Goal: Transaction & Acquisition: Purchase product/service

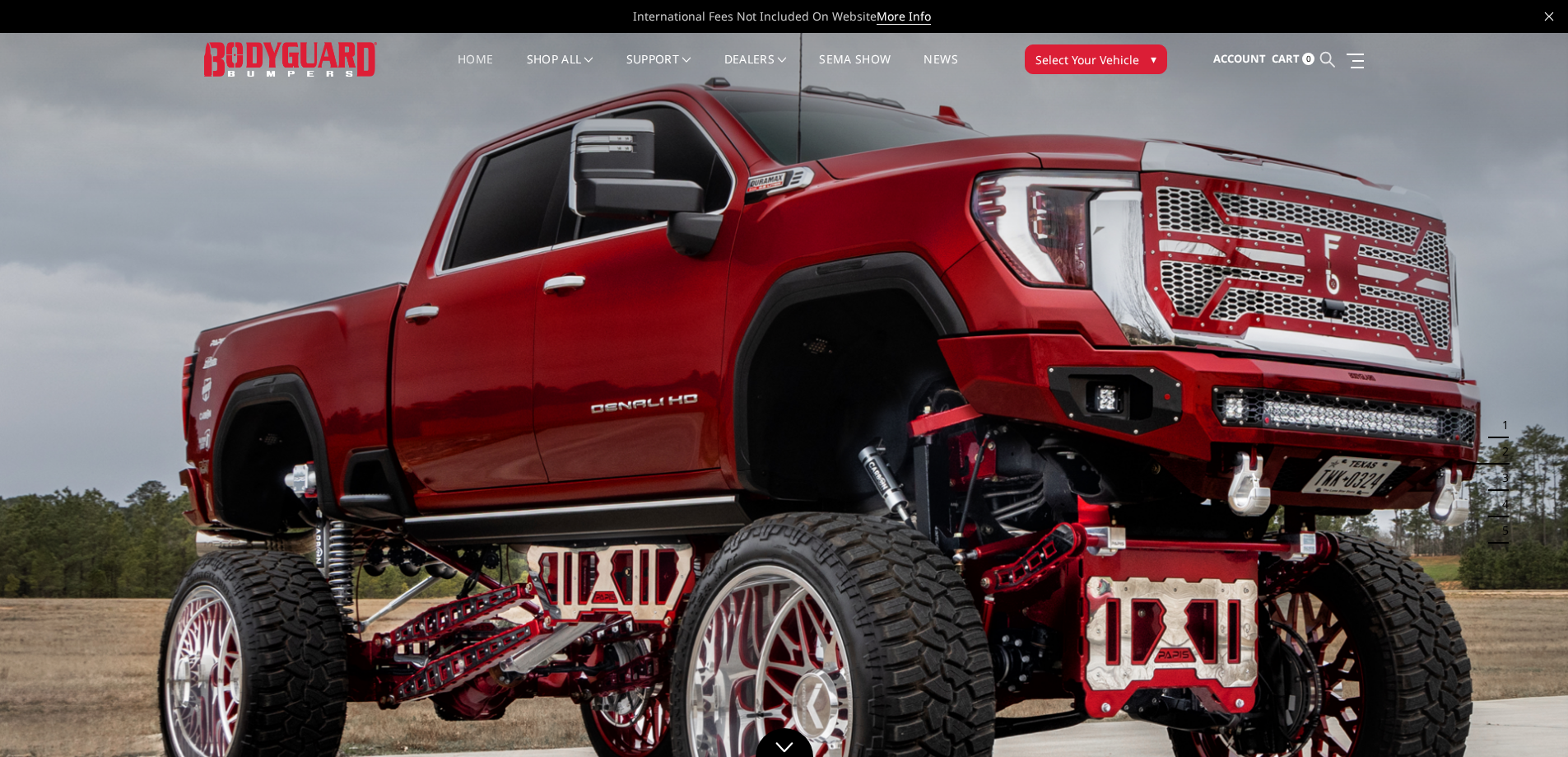
click at [1324, 54] on icon at bounding box center [1327, 59] width 15 height 15
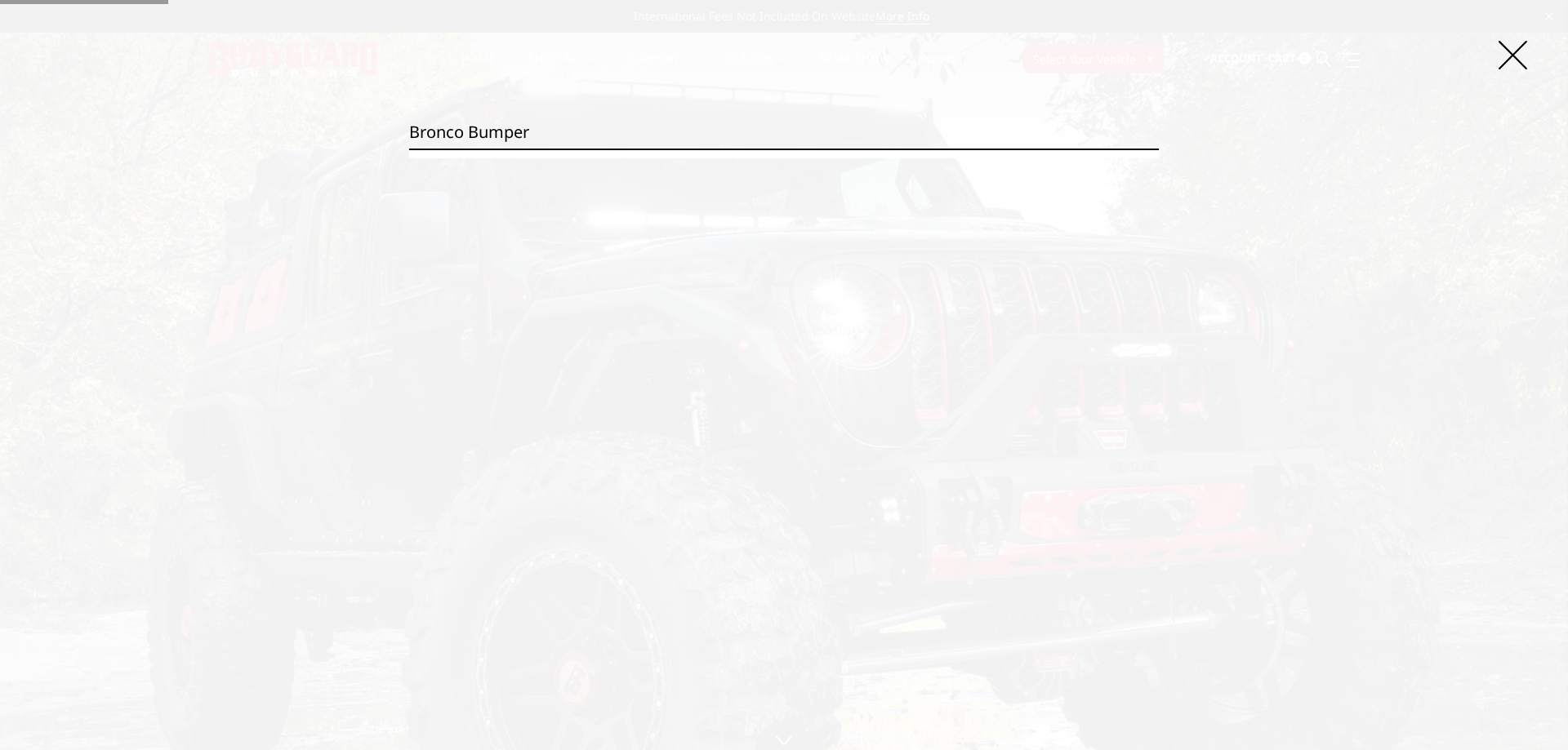
type input "bronco bumper"
click at [1159, 149] on input "Search" at bounding box center [1159, 149] width 1 height 1
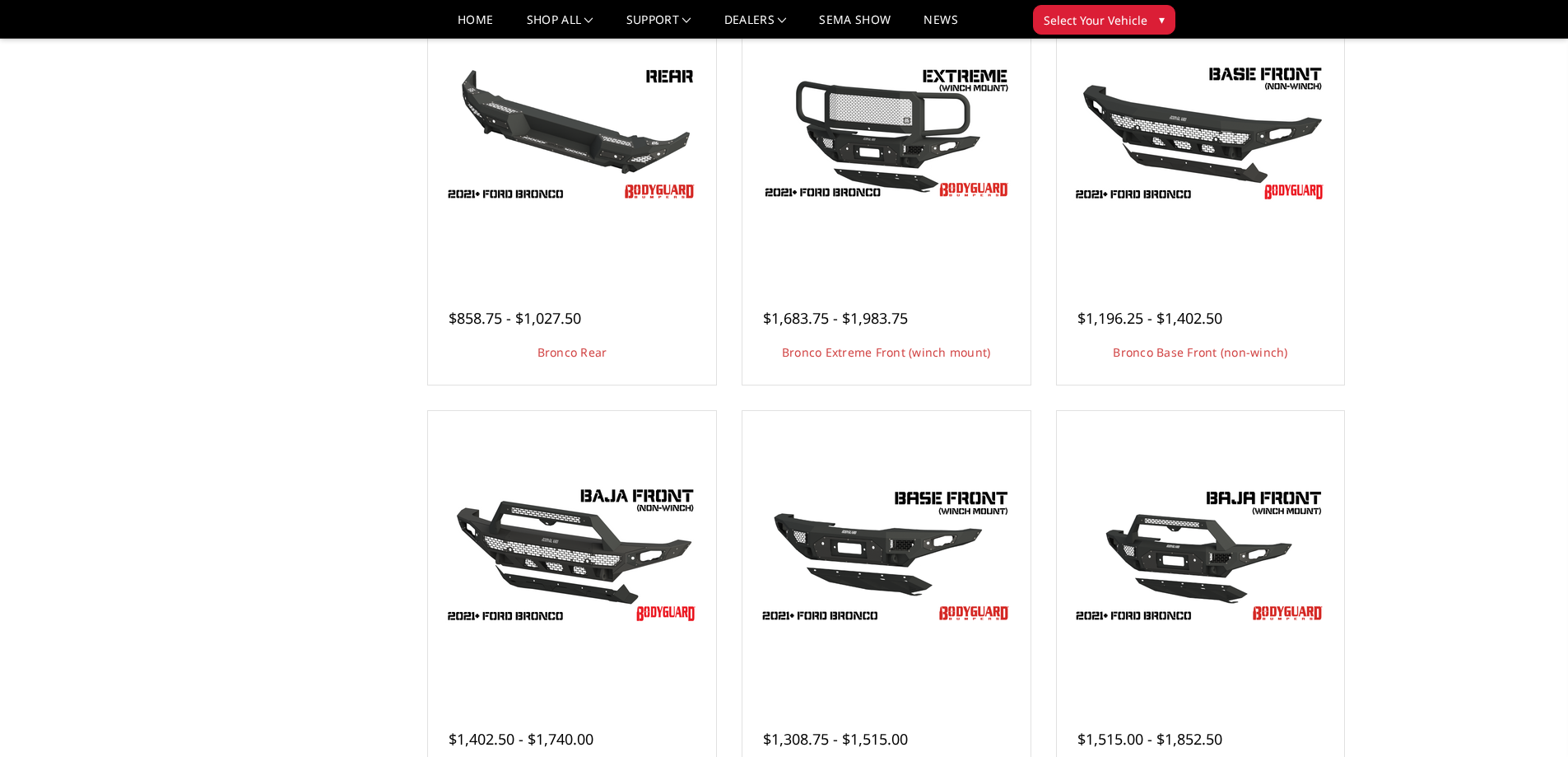
scroll to position [330, 0]
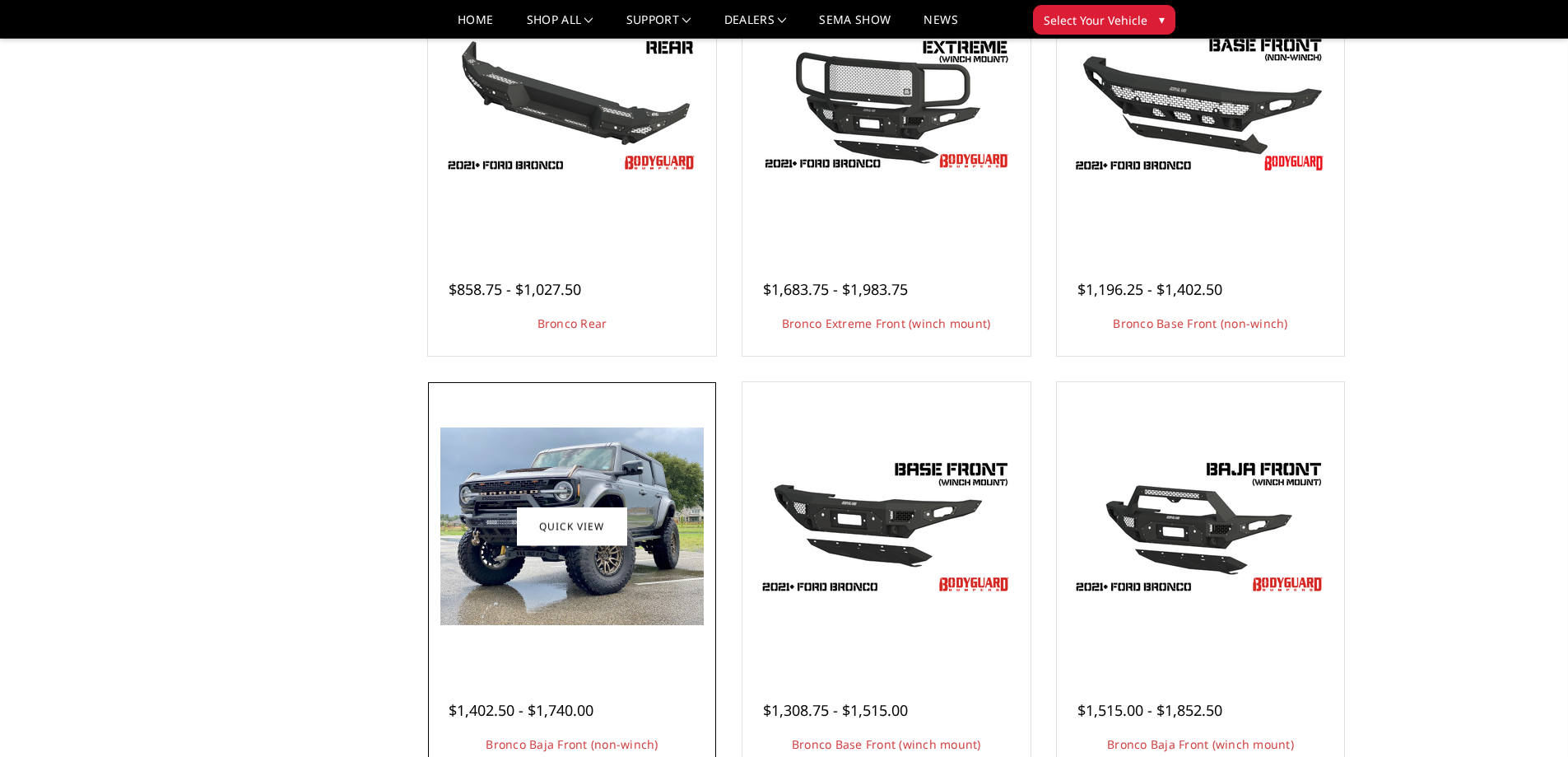
click at [577, 490] on img at bounding box center [573, 527] width 264 height 198
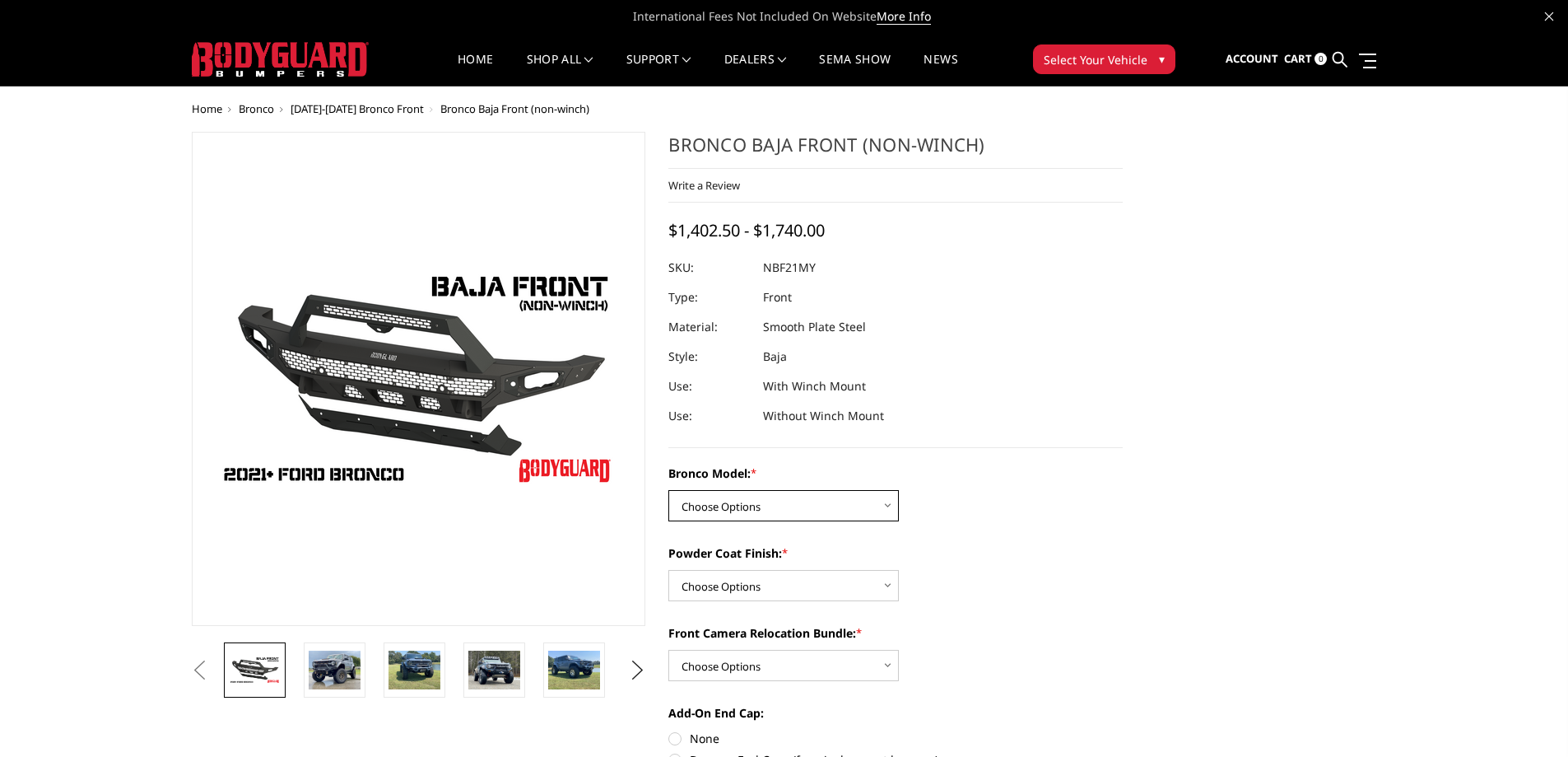
click at [886, 506] on select "Choose Options Base/Badlands/Wildtrak/etc. Raptor" at bounding box center [784, 505] width 231 height 31
select select "4032"
click at [669, 490] on select "Choose Options Base/Badlands/Wildtrak/etc. Raptor" at bounding box center [784, 505] width 231 height 31
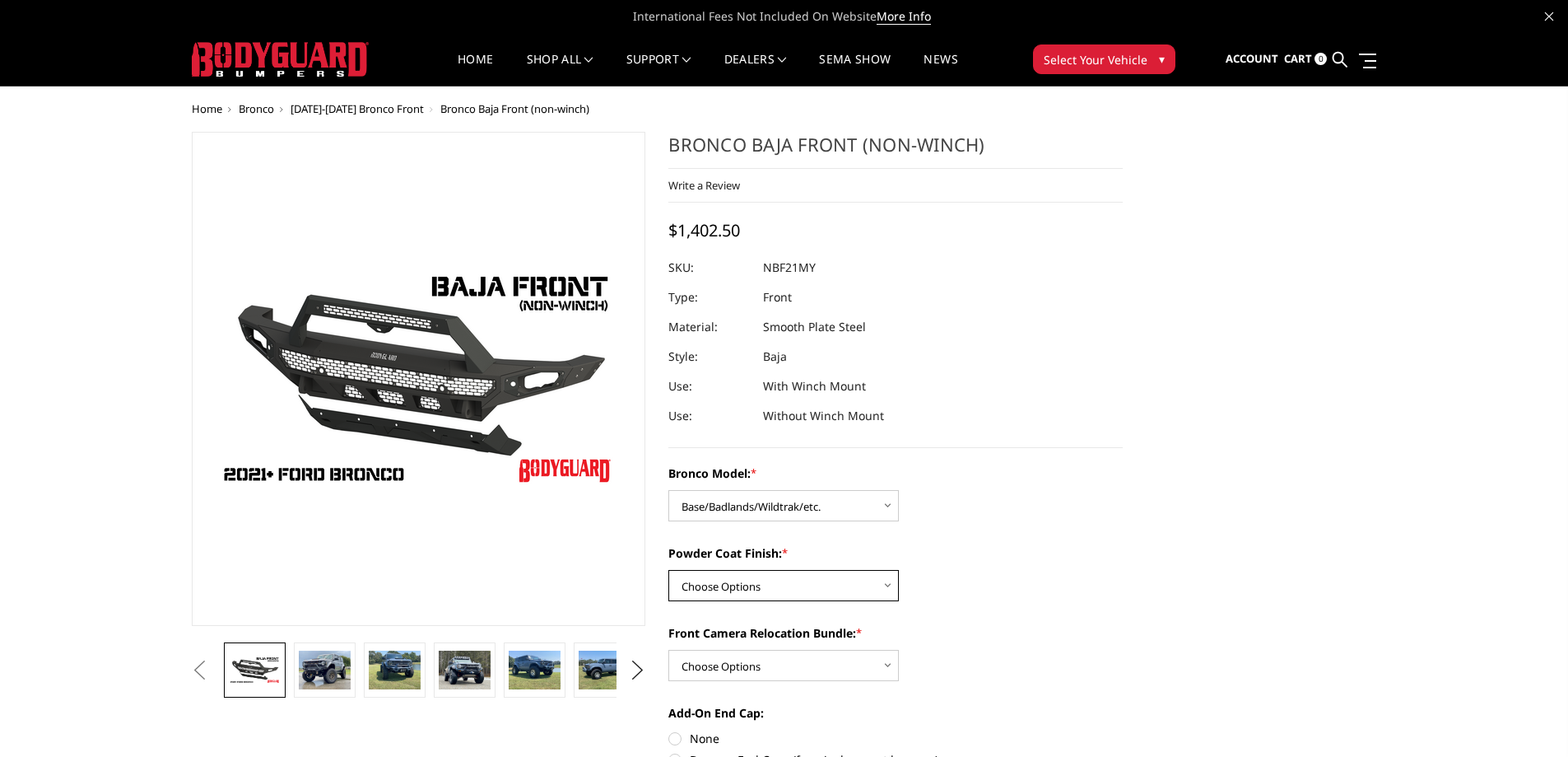
click at [884, 585] on select "Choose Options Bare Metal Textured Black Powder Coat" at bounding box center [784, 585] width 231 height 31
select select "4035"
click at [669, 570] on select "Choose Options Bare Metal Textured Black Powder Coat" at bounding box center [784, 585] width 231 height 31
click at [894, 664] on select "Choose Options With Front Camera Relocation (Harness and Pod) Without Front Cam…" at bounding box center [784, 665] width 231 height 31
select select "4036"
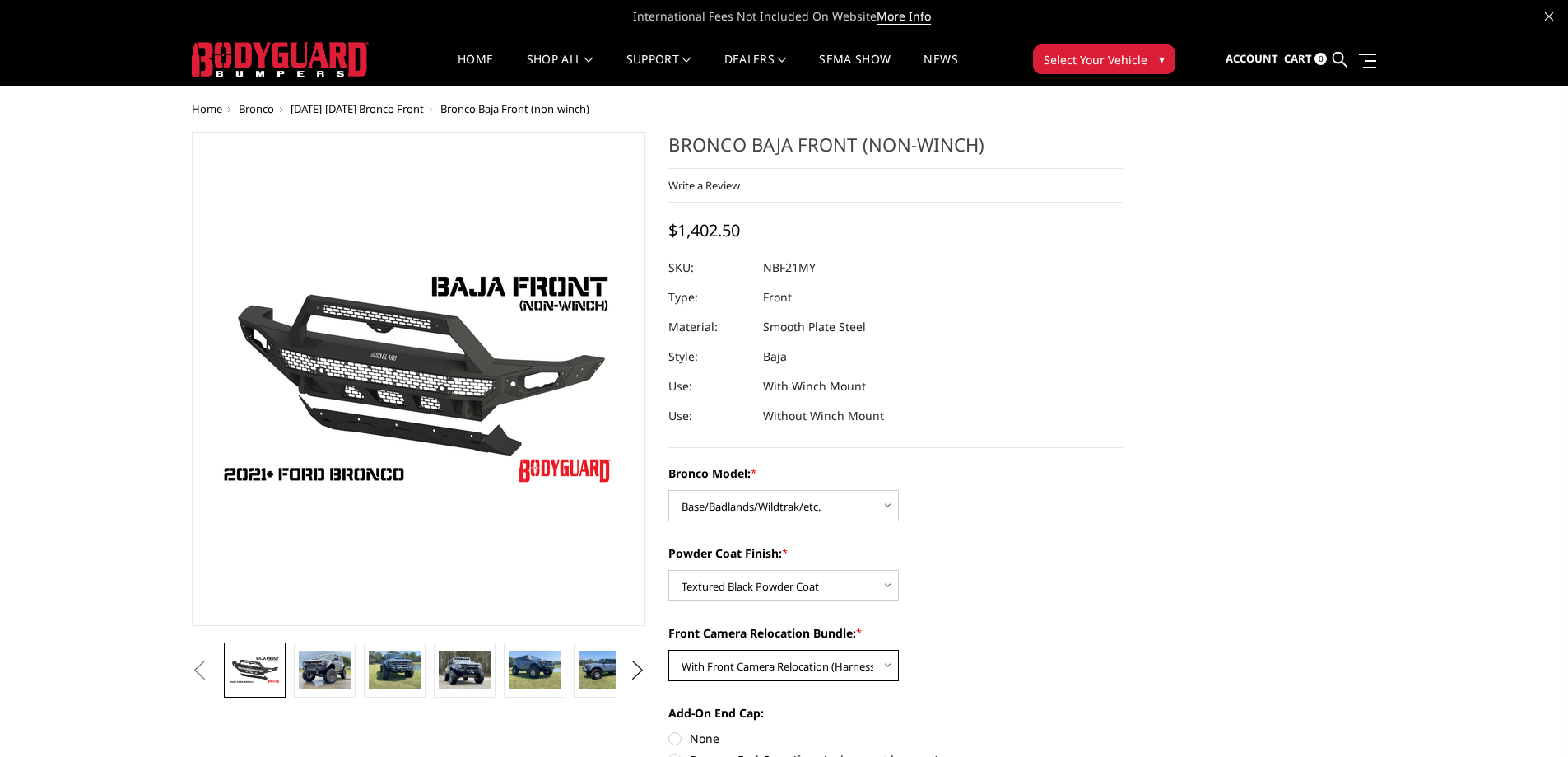
click at [669, 650] on select "Choose Options With Front Camera Relocation (Harness and Pod) Without Front Cam…" at bounding box center [784, 665] width 231 height 31
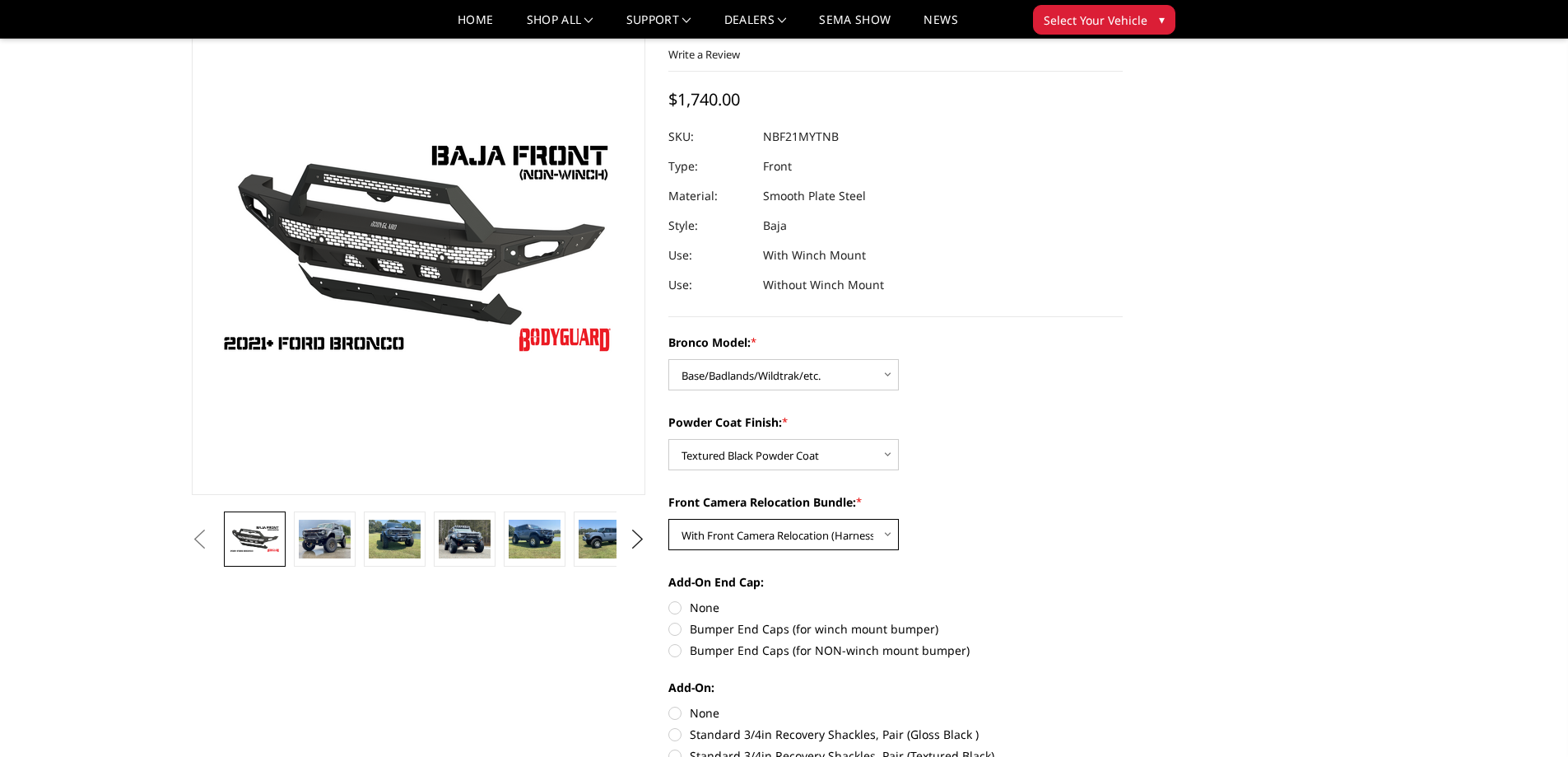
scroll to position [165, 0]
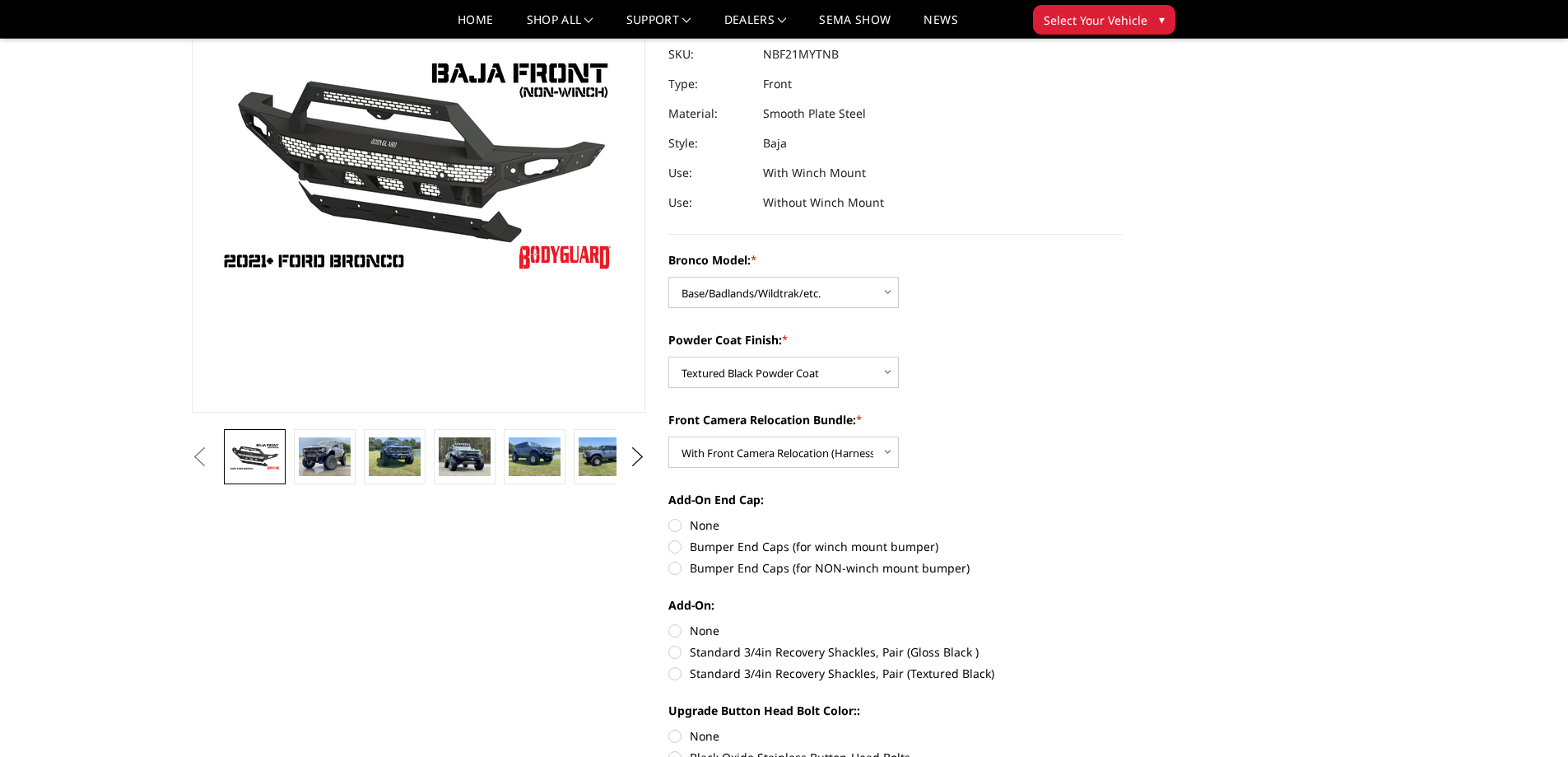
click at [680, 547] on label "Bumper End Caps (for winch mount bumper)" at bounding box center [895, 546] width 455 height 17
click at [1123, 517] on input "Bumper End Caps (for winch mount bumper)" at bounding box center [1123, 516] width 1 height 1
radio input "true"
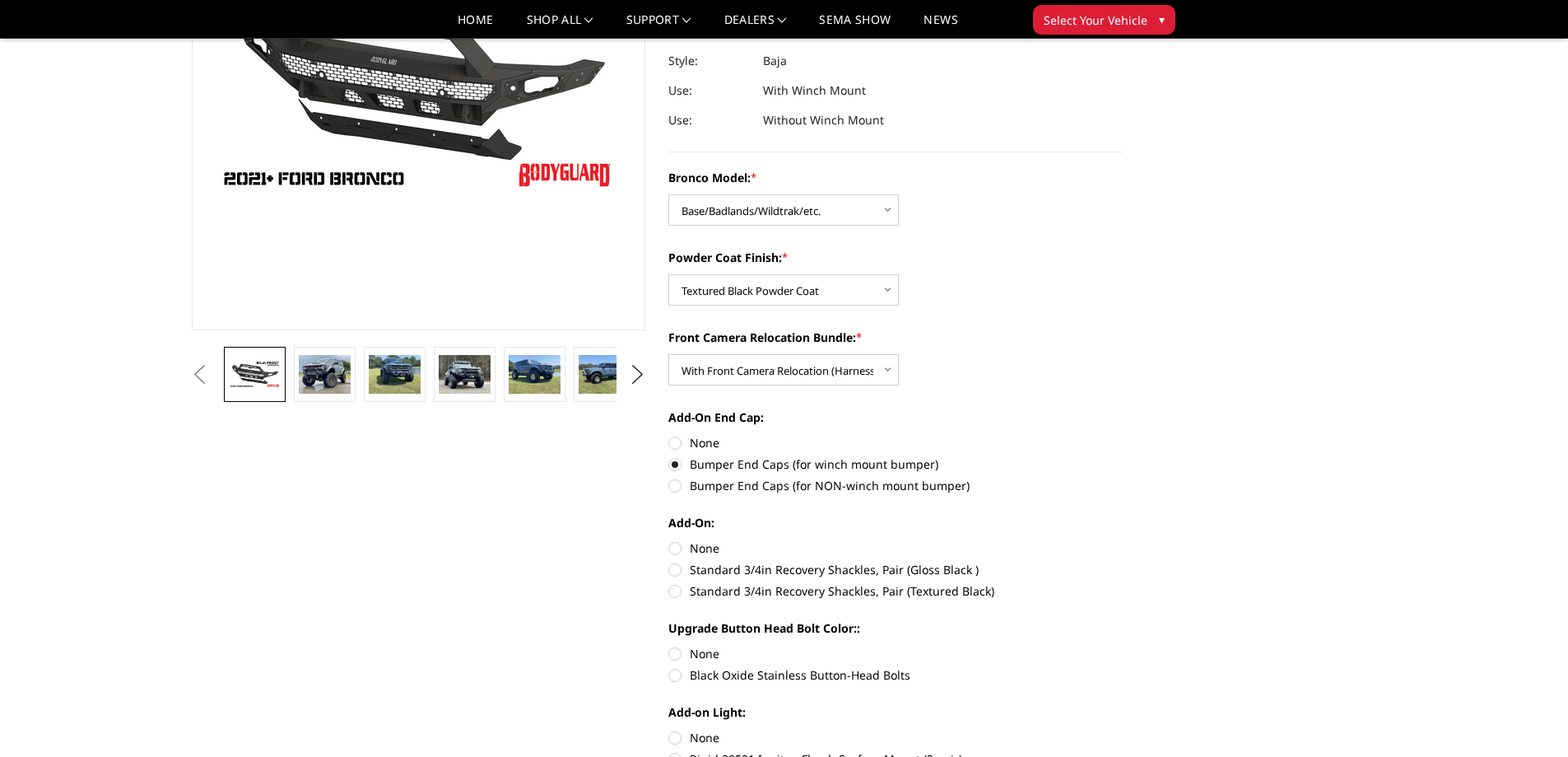
click at [675, 547] on label "None" at bounding box center [895, 548] width 455 height 17
click at [670, 540] on input "None" at bounding box center [669, 540] width 1 height 1
radio input "true"
click at [677, 675] on label "Black Oxide Stainless Button-Head Bolts" at bounding box center [895, 674] width 455 height 17
click at [1123, 646] on input "Black Oxide Stainless Button-Head Bolts" at bounding box center [1123, 645] width 1 height 1
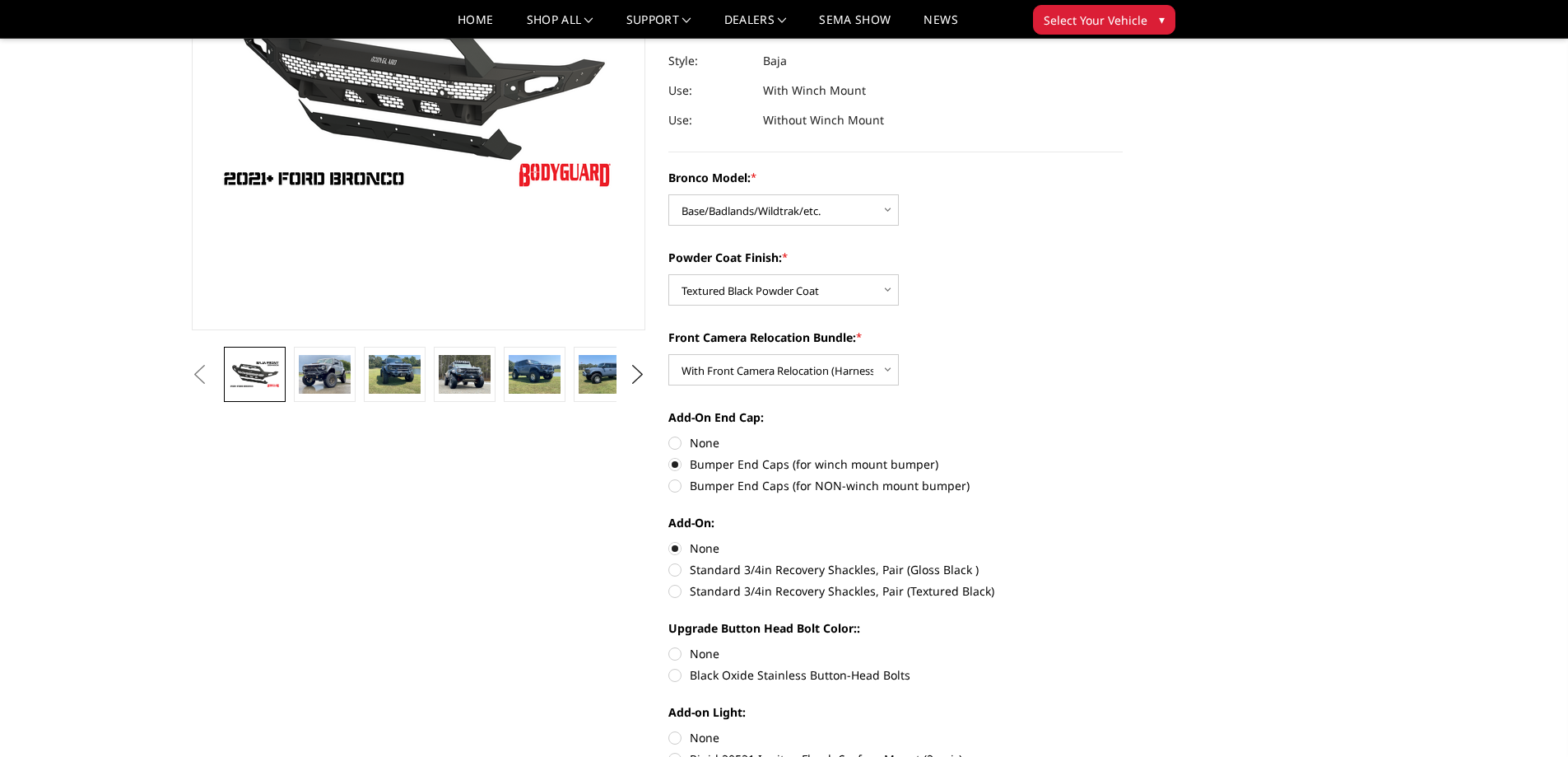
radio input "true"
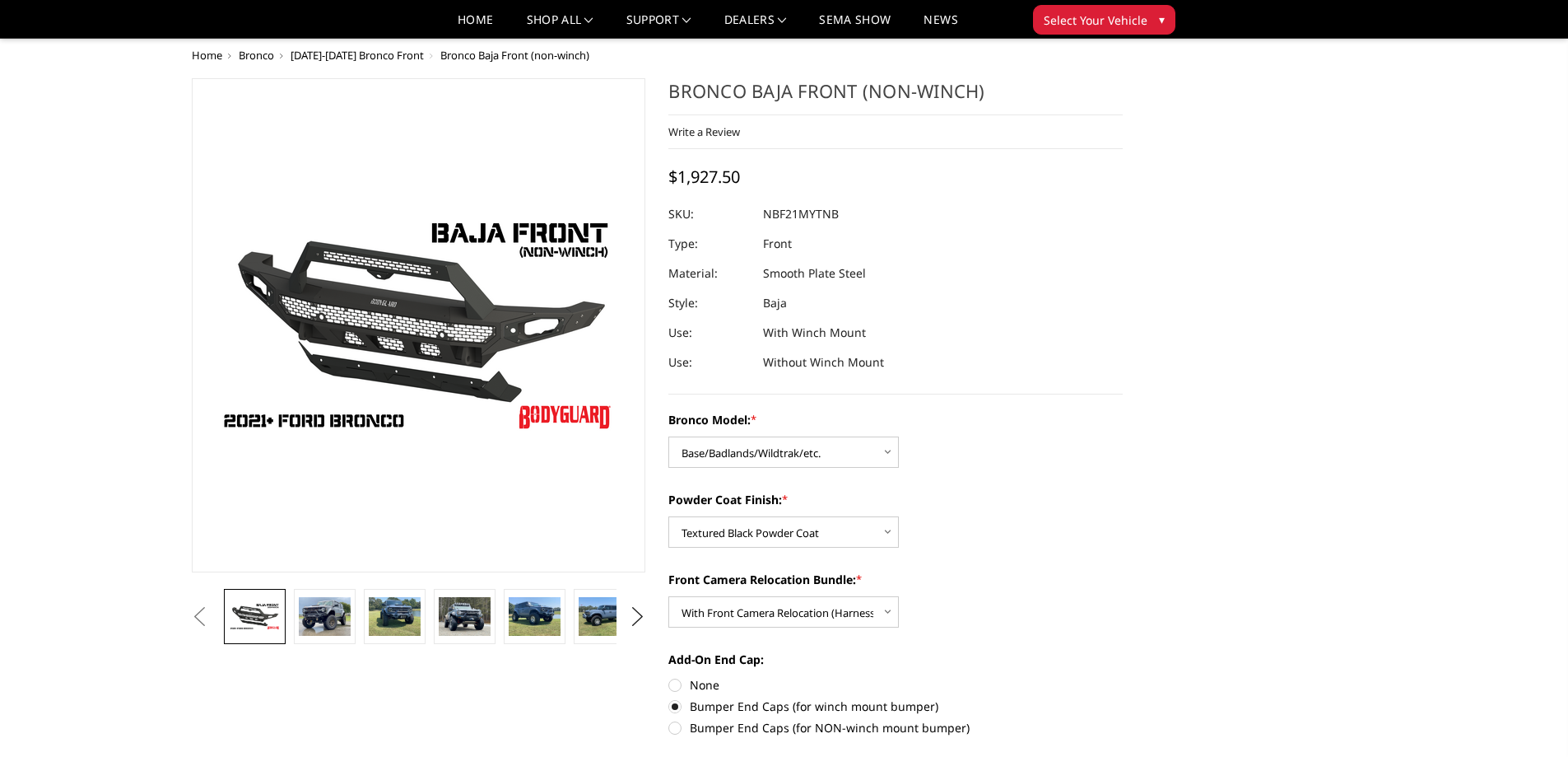
scroll to position [0, 0]
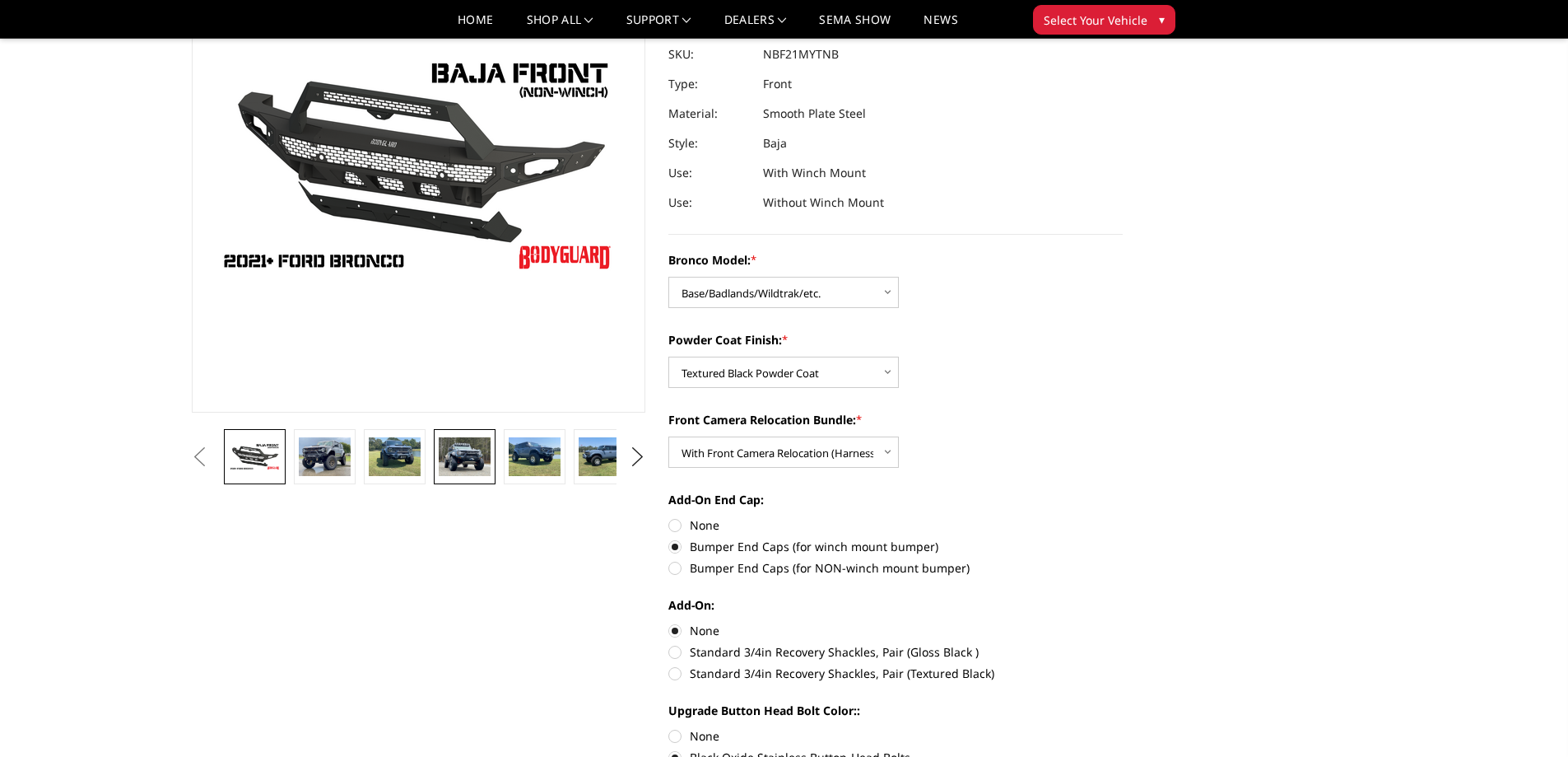
click at [474, 460] on img at bounding box center [465, 456] width 52 height 39
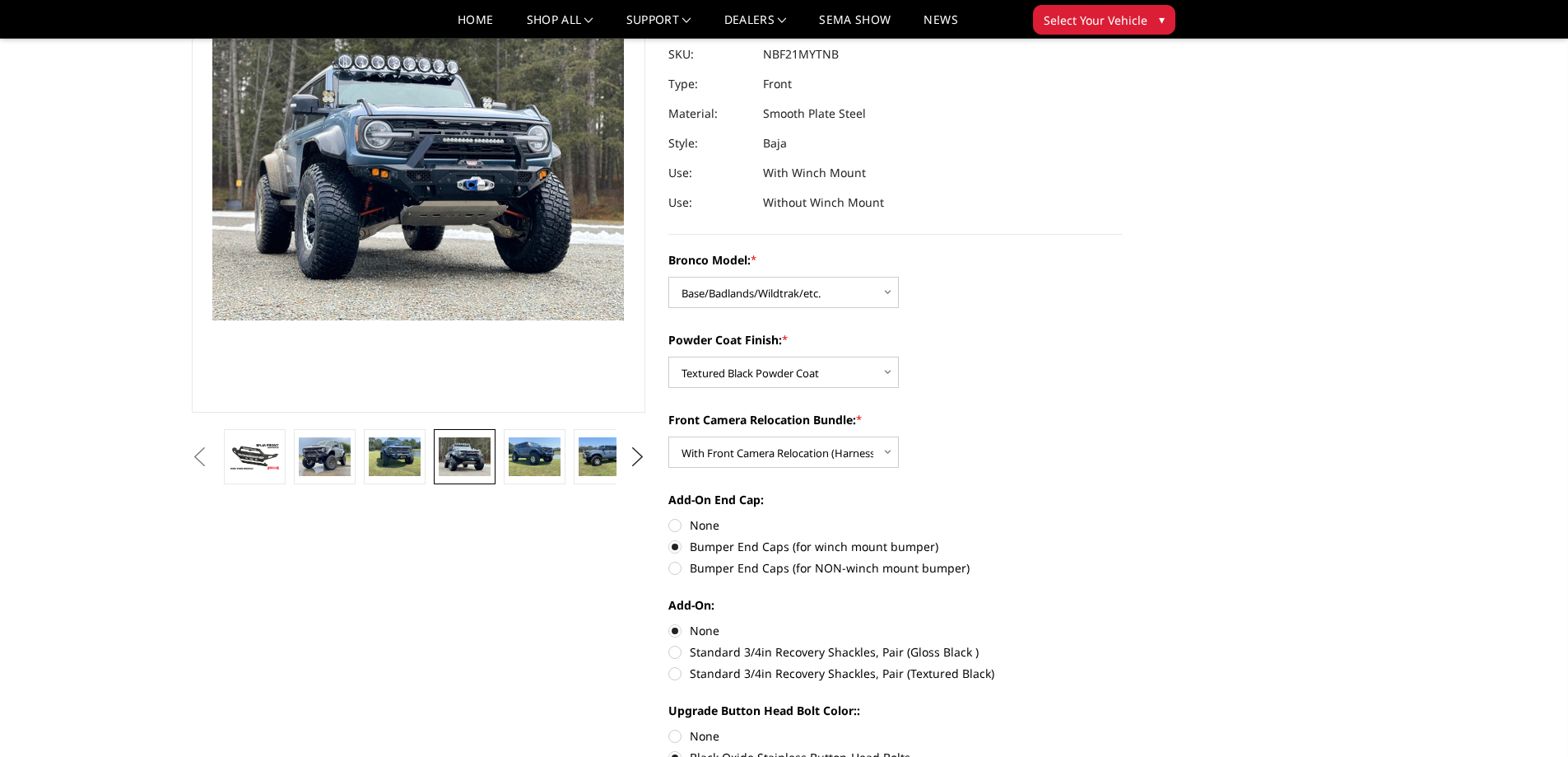
scroll to position [126, 0]
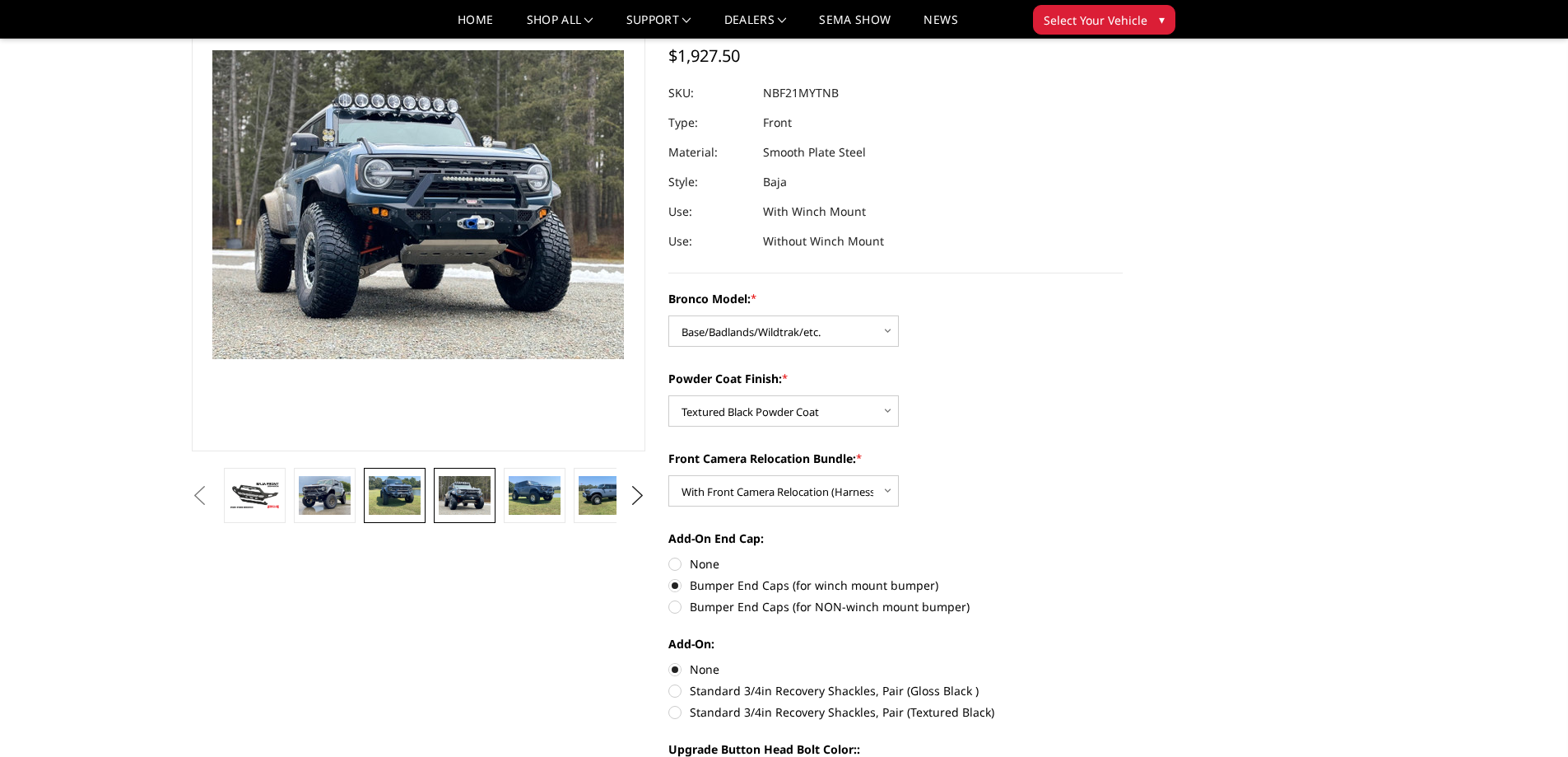
click at [388, 489] on img at bounding box center [395, 495] width 52 height 39
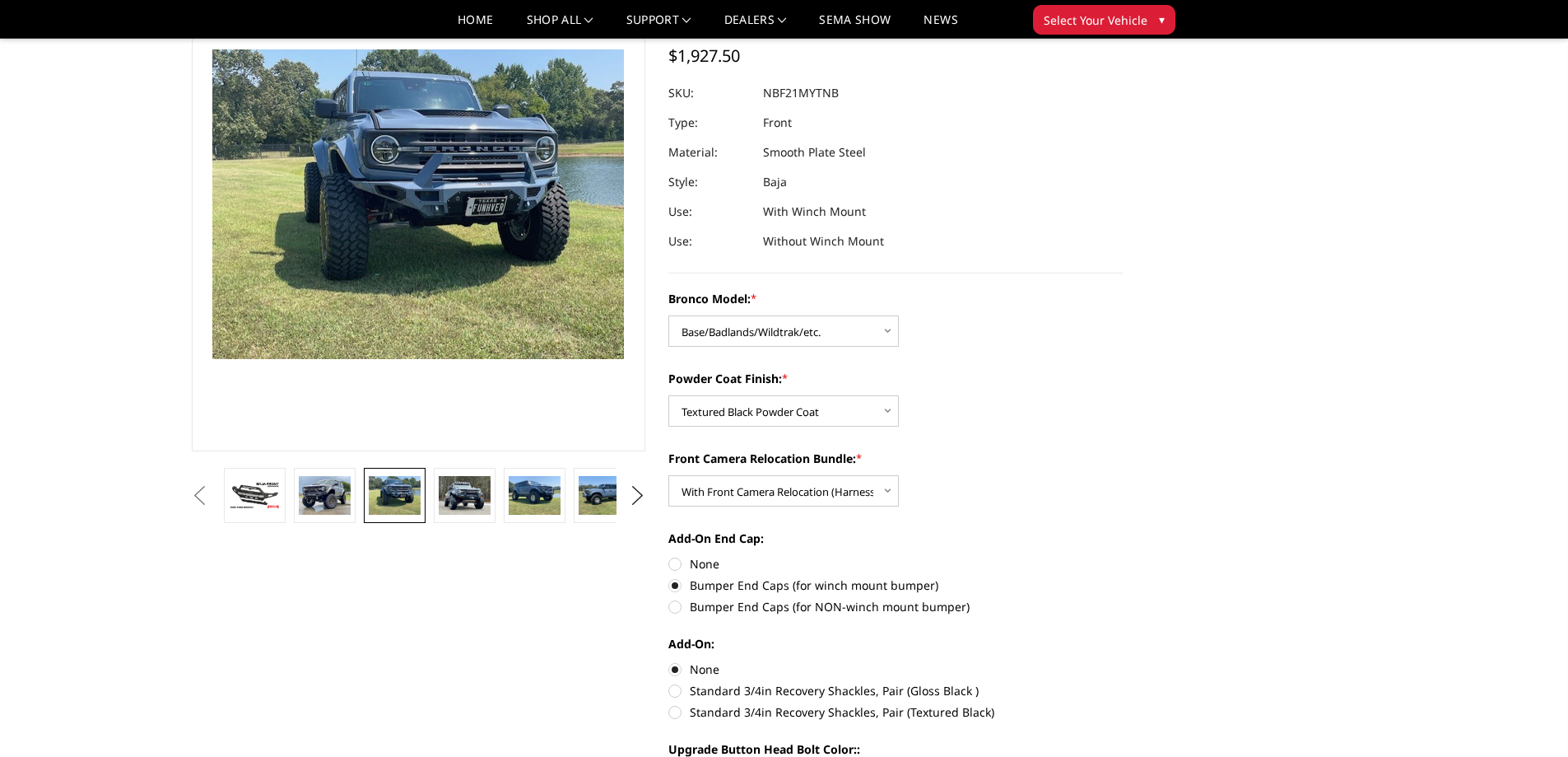
scroll to position [125, 0]
click at [526, 491] on img at bounding box center [535, 496] width 52 height 39
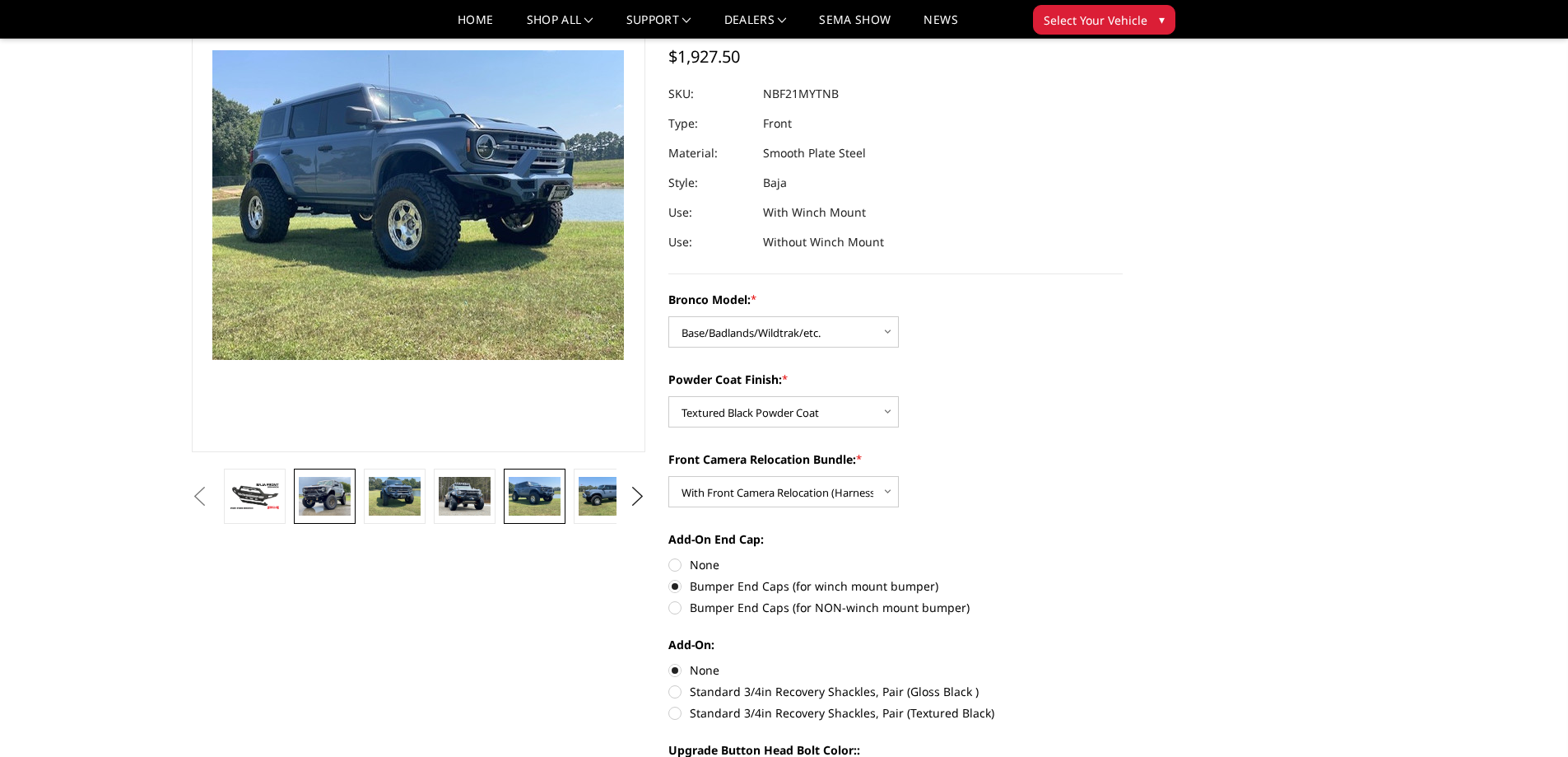
click at [331, 499] on img at bounding box center [325, 496] width 52 height 39
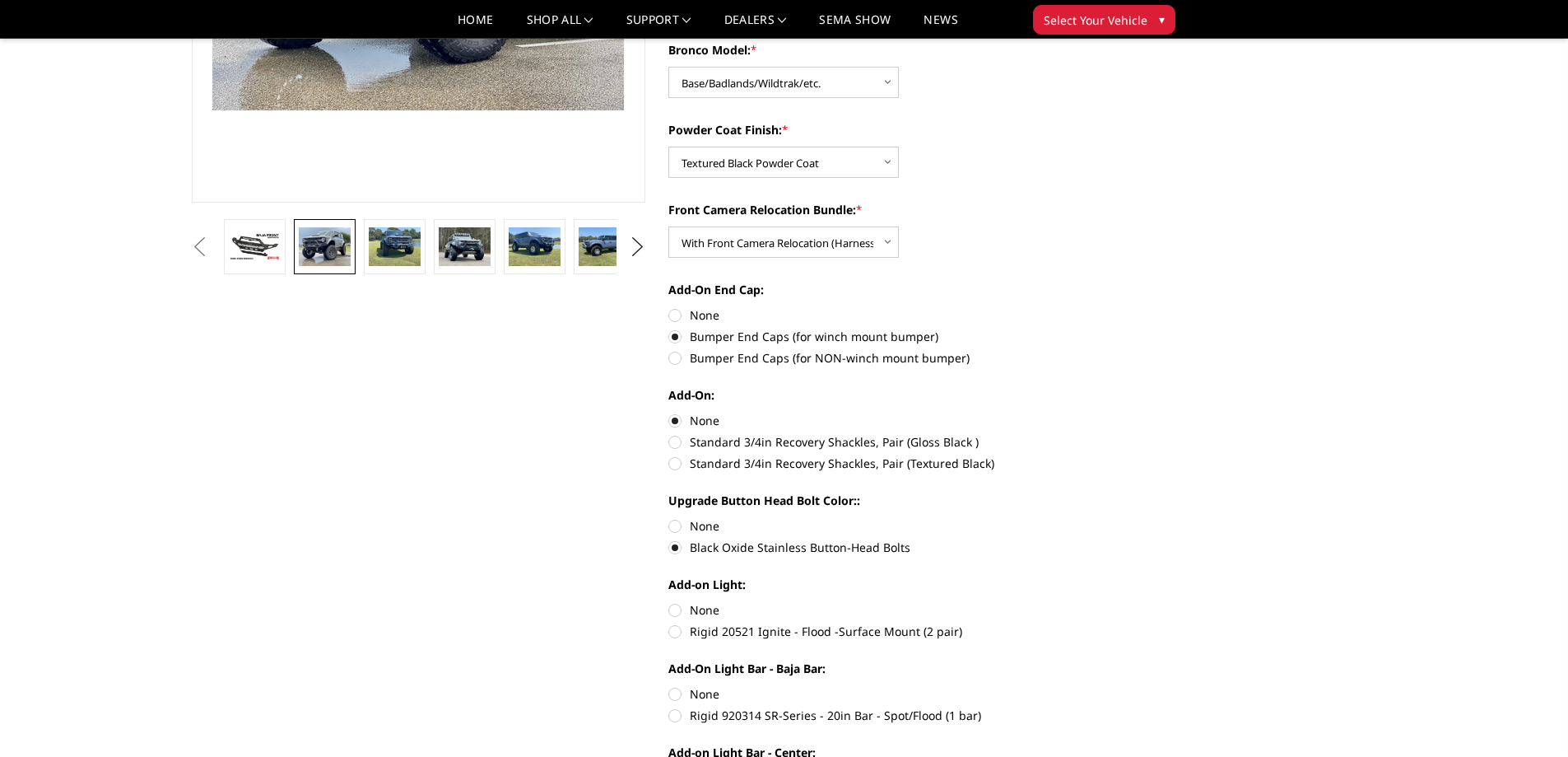
scroll to position [538, 0]
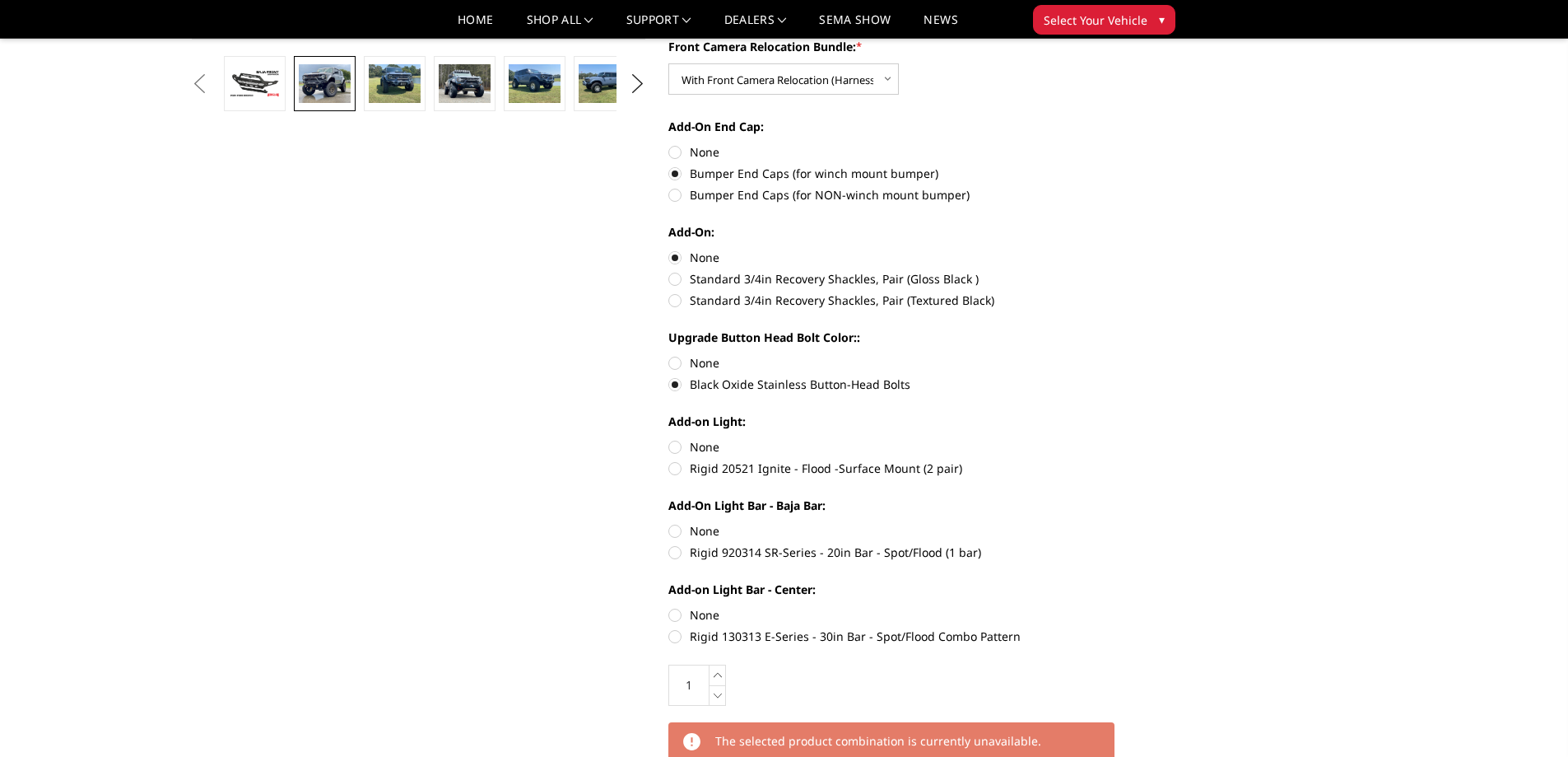
click at [676, 554] on label "Rigid 920314 SR-Series - 20in Bar - Spot/Flood (1 bar)" at bounding box center [895, 552] width 455 height 17
click at [1123, 523] on input "Rigid 920314 SR-Series - 20in Bar - Spot/Flood (1 bar)" at bounding box center [1123, 522] width 1 height 1
radio input "true"
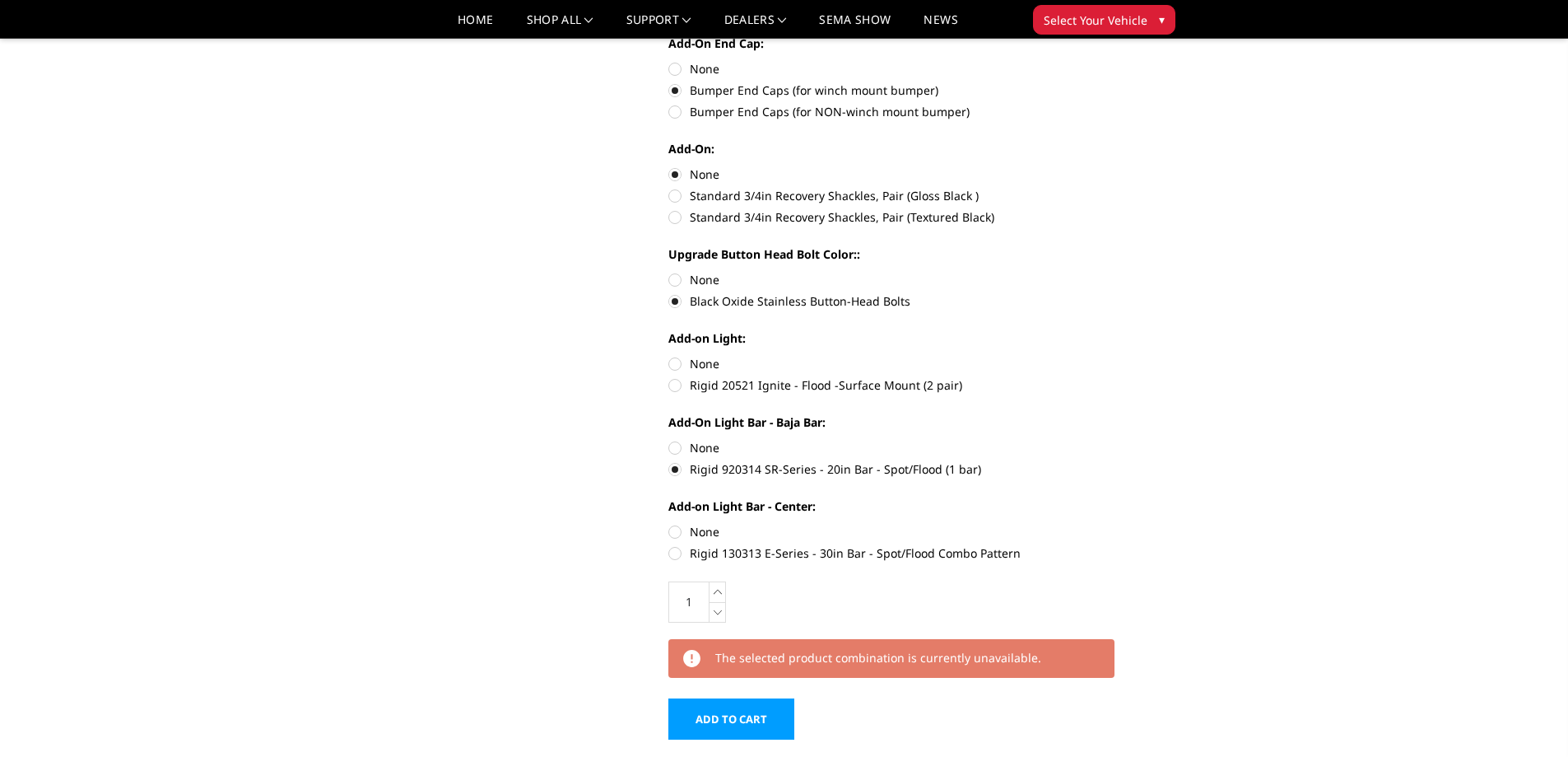
scroll to position [620, 0]
click at [676, 362] on label "None" at bounding box center [895, 364] width 455 height 17
click at [670, 357] on input "None" at bounding box center [669, 356] width 1 height 1
radio input "true"
click at [676, 534] on label "None" at bounding box center [895, 532] width 455 height 17
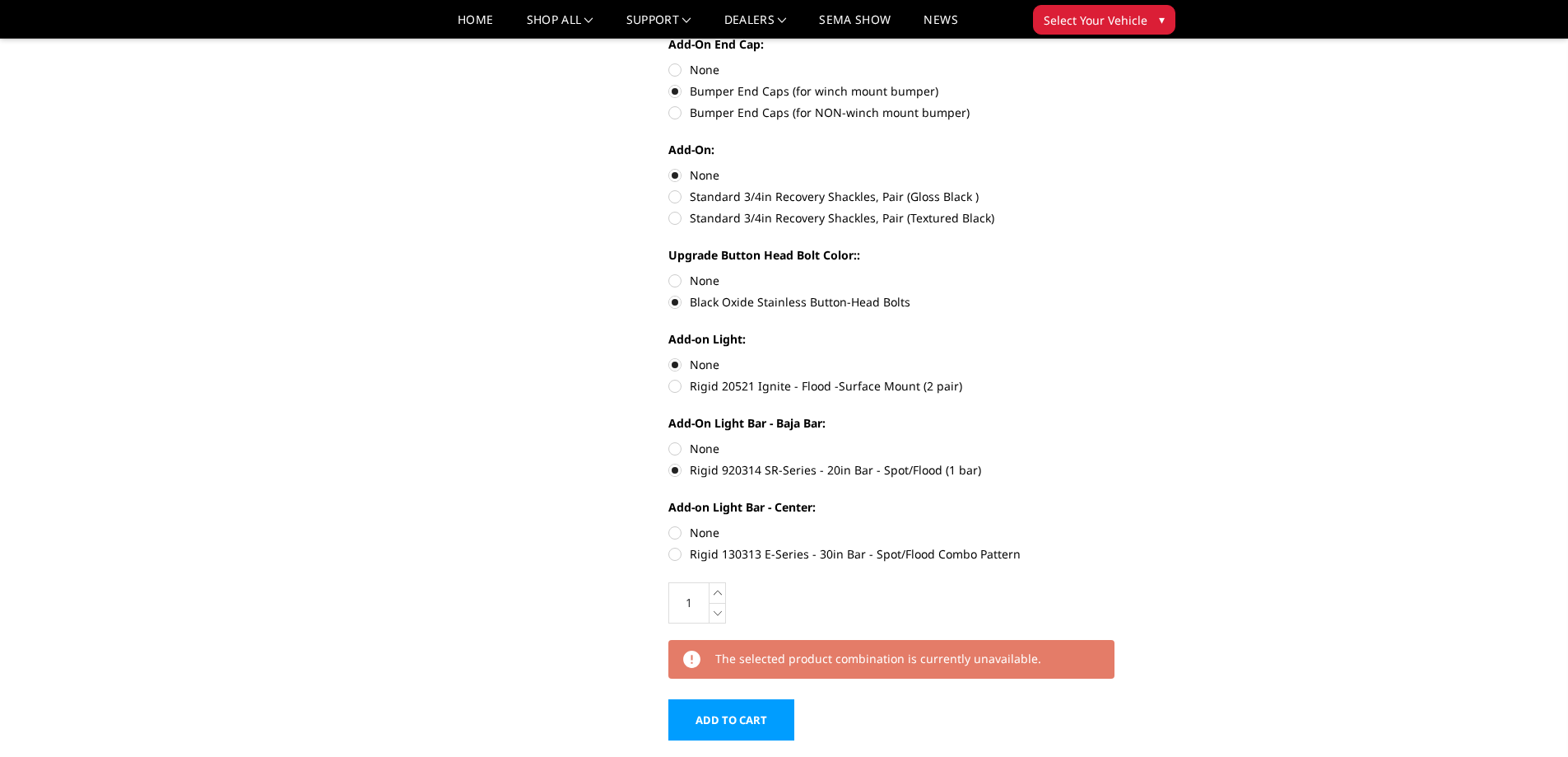
click at [670, 525] on input "None" at bounding box center [669, 524] width 1 height 1
radio input "true"
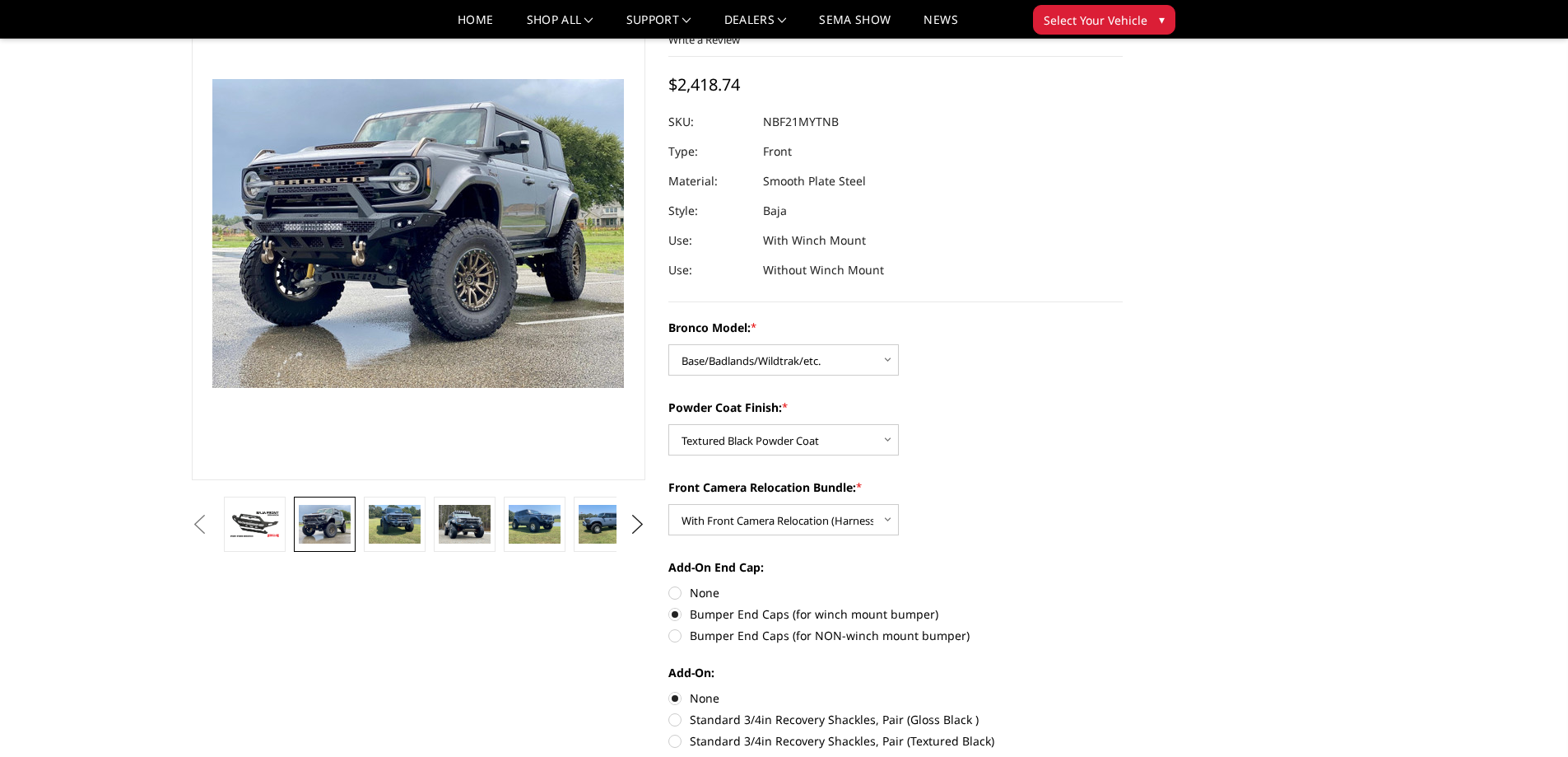
scroll to position [82, 0]
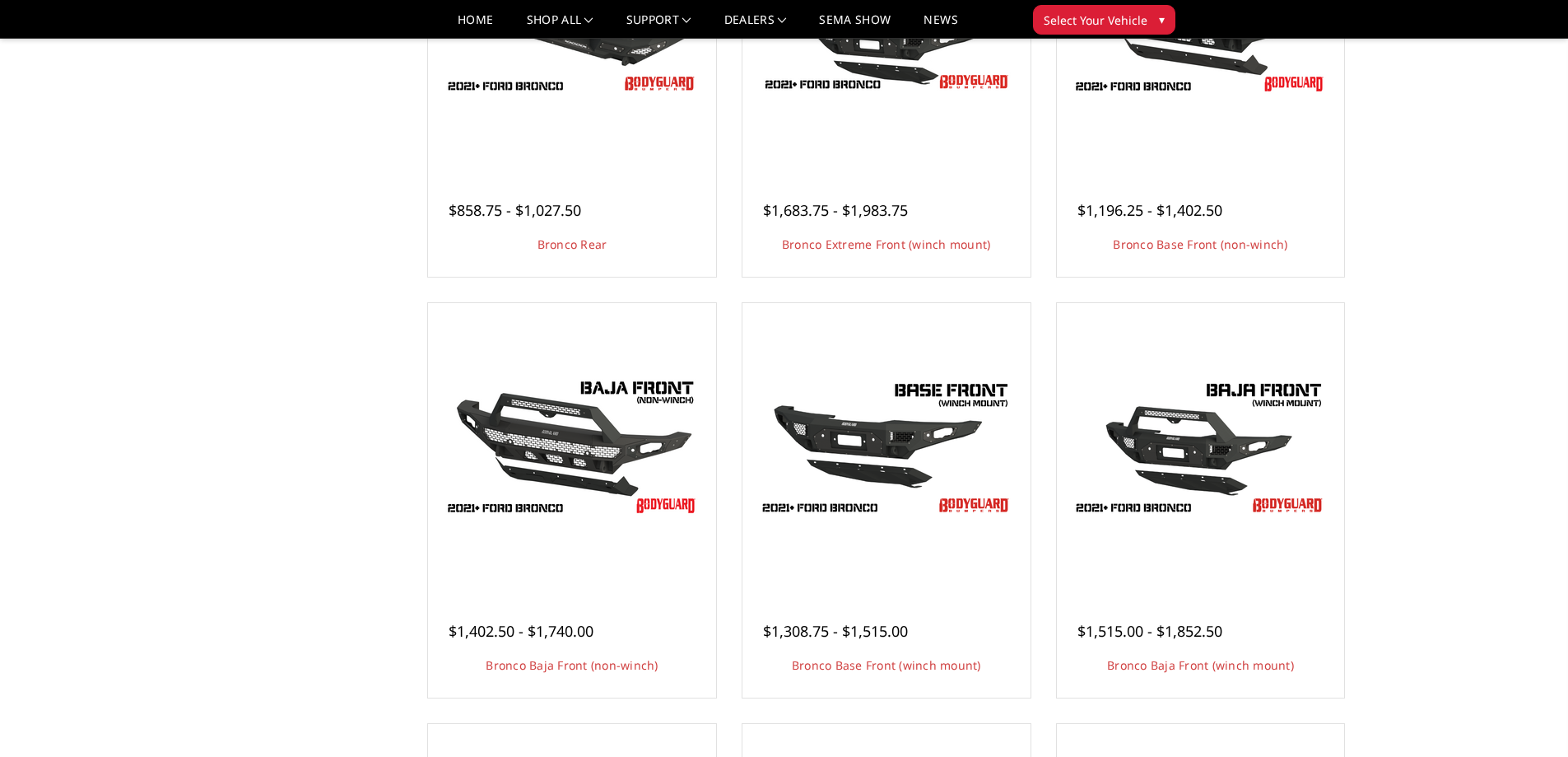
scroll to position [659, 0]
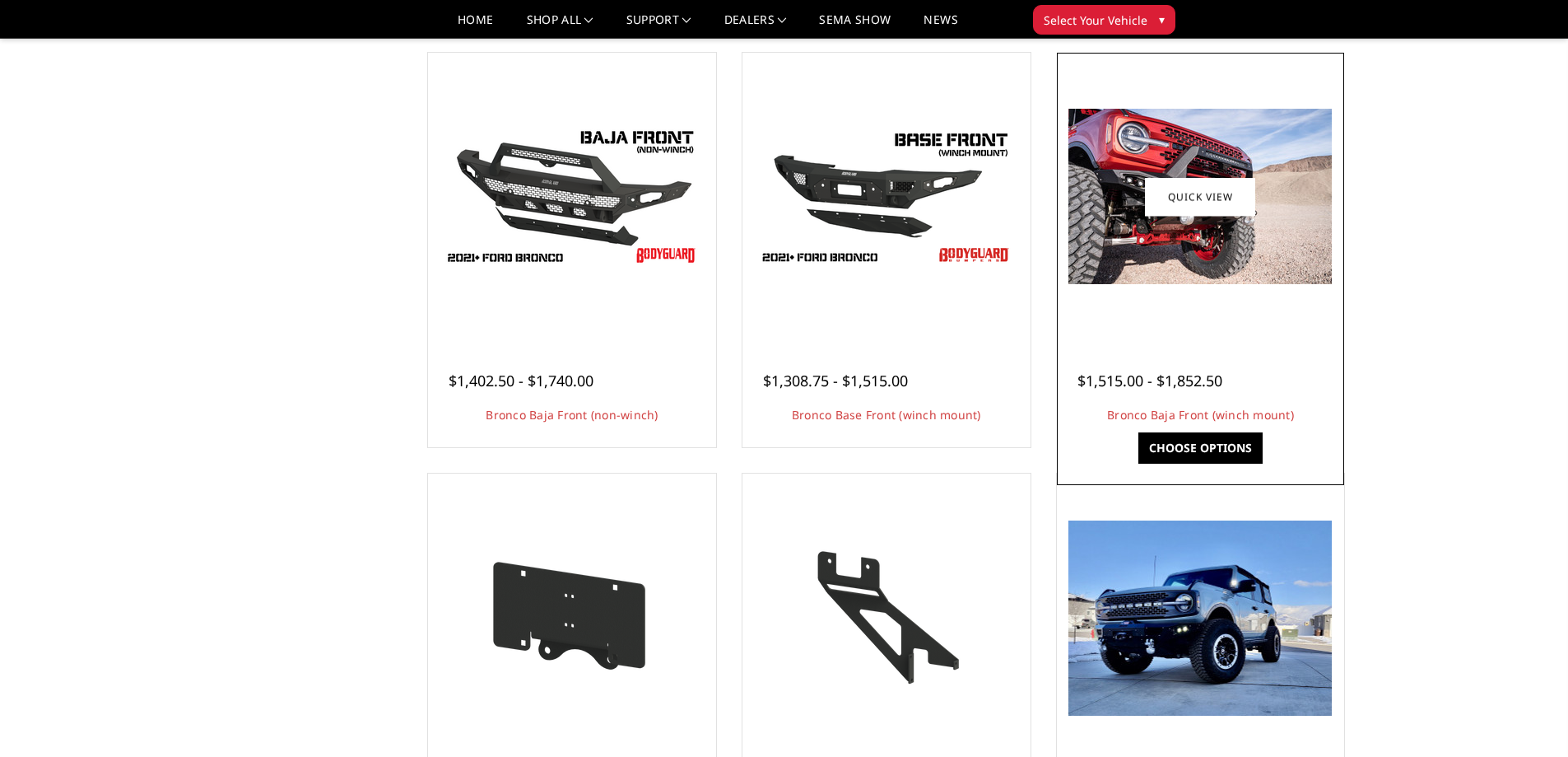
click at [1179, 259] on img at bounding box center [1200, 196] width 264 height 175
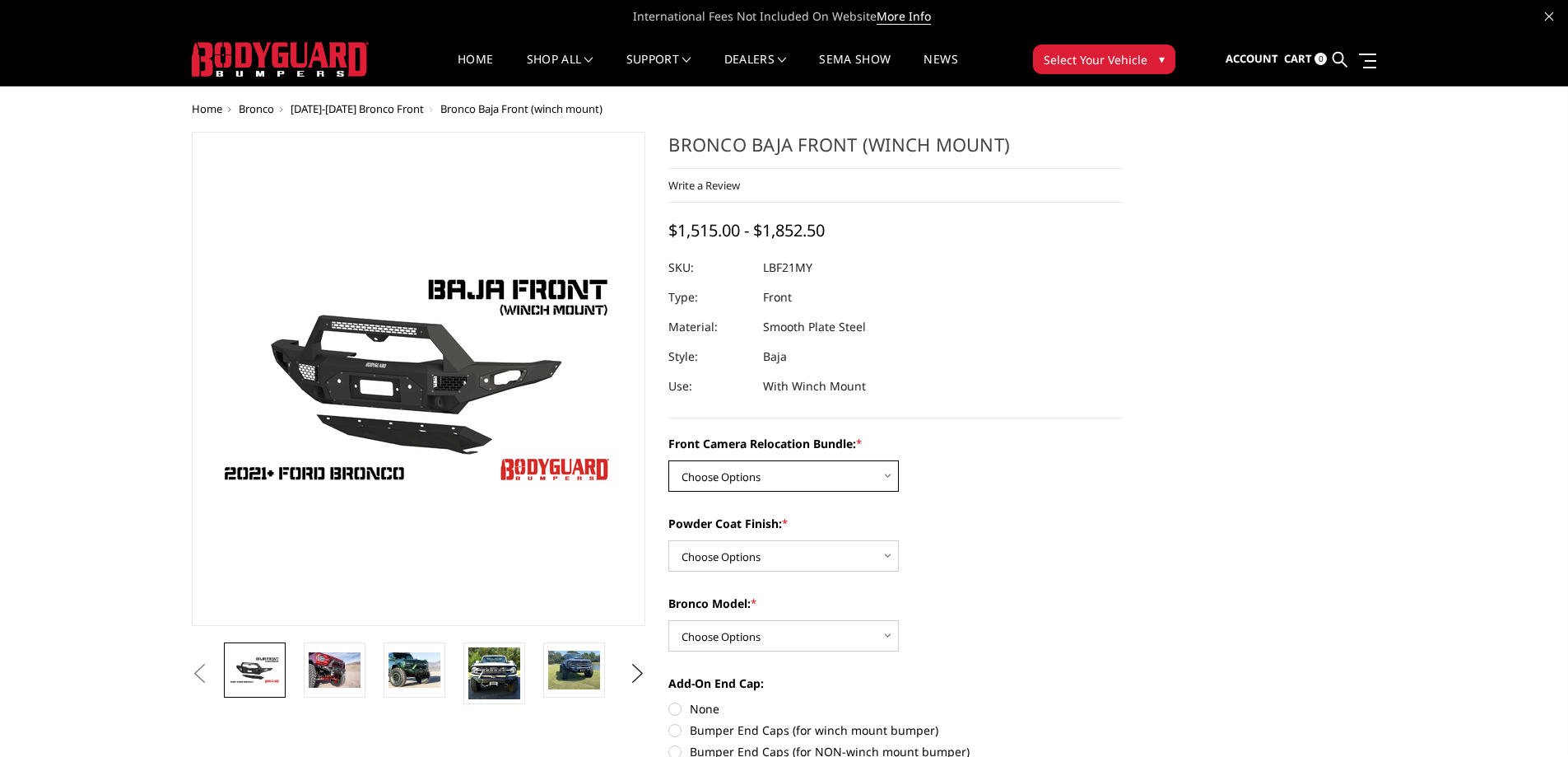
click at [887, 477] on select "Choose Options Without Front Camera Relocation With Front Camera Relocation (Ha…" at bounding box center [784, 475] width 231 height 31
select select "4016"
click at [669, 460] on select "Choose Options Without Front Camera Relocation With Front Camera Relocation (Ha…" at bounding box center [784, 475] width 231 height 31
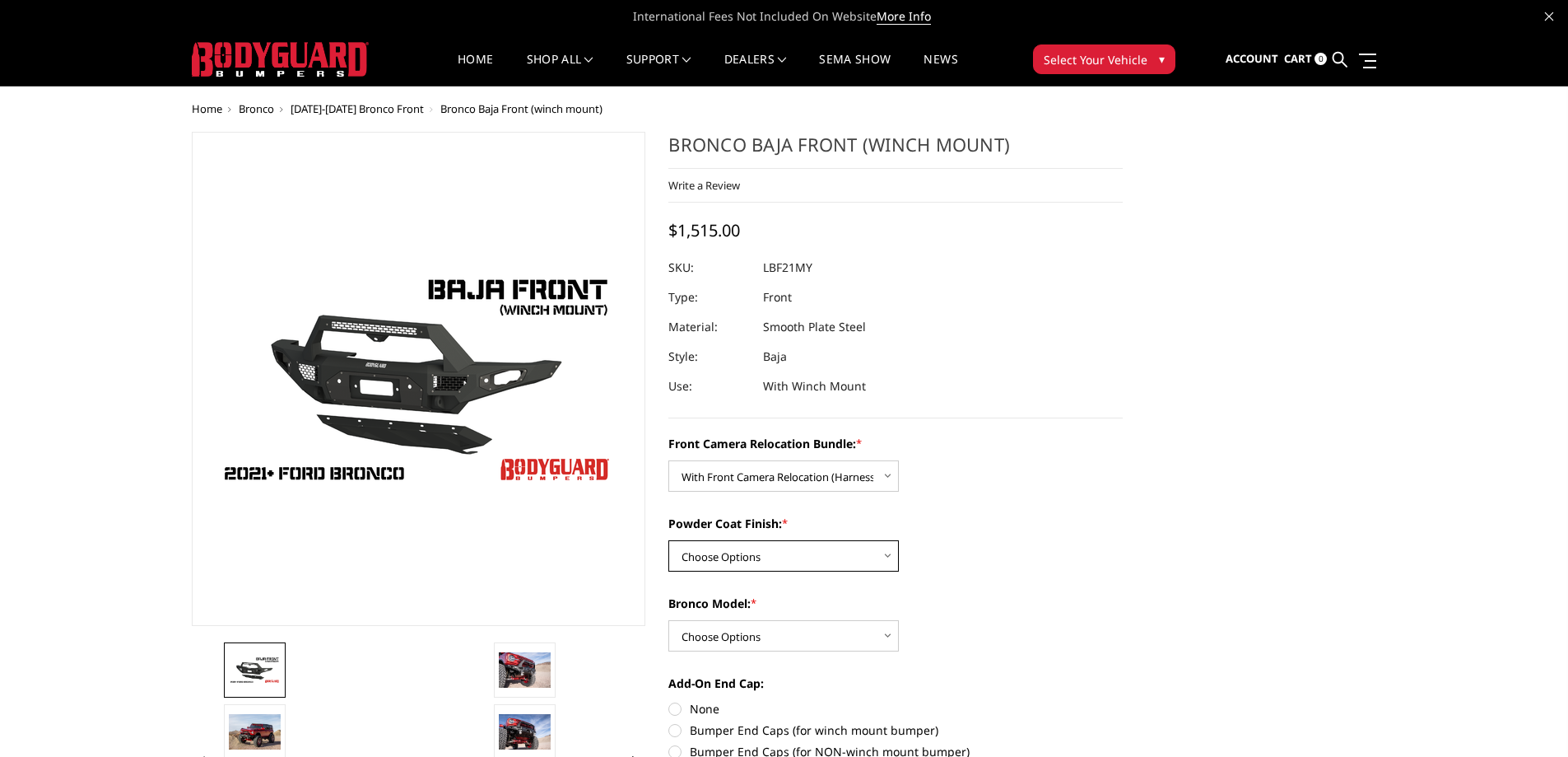
click at [876, 554] on select "Choose Options Textured Black Powder Coat Bare Metal" at bounding box center [784, 555] width 231 height 31
select select "4015"
click at [669, 540] on select "Choose Options Textured Black Powder Coat Bare Metal" at bounding box center [784, 555] width 231 height 31
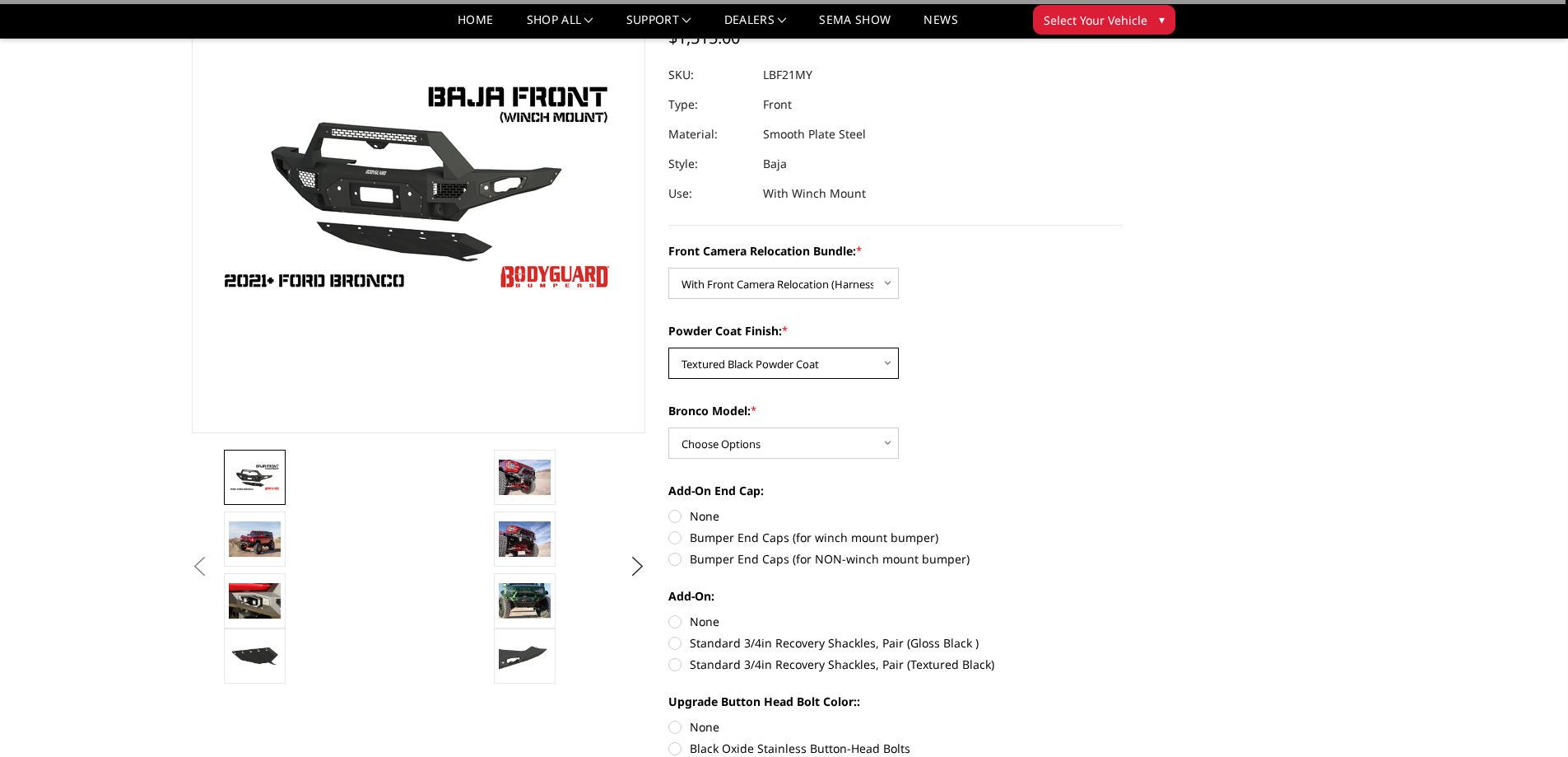
scroll to position [165, 0]
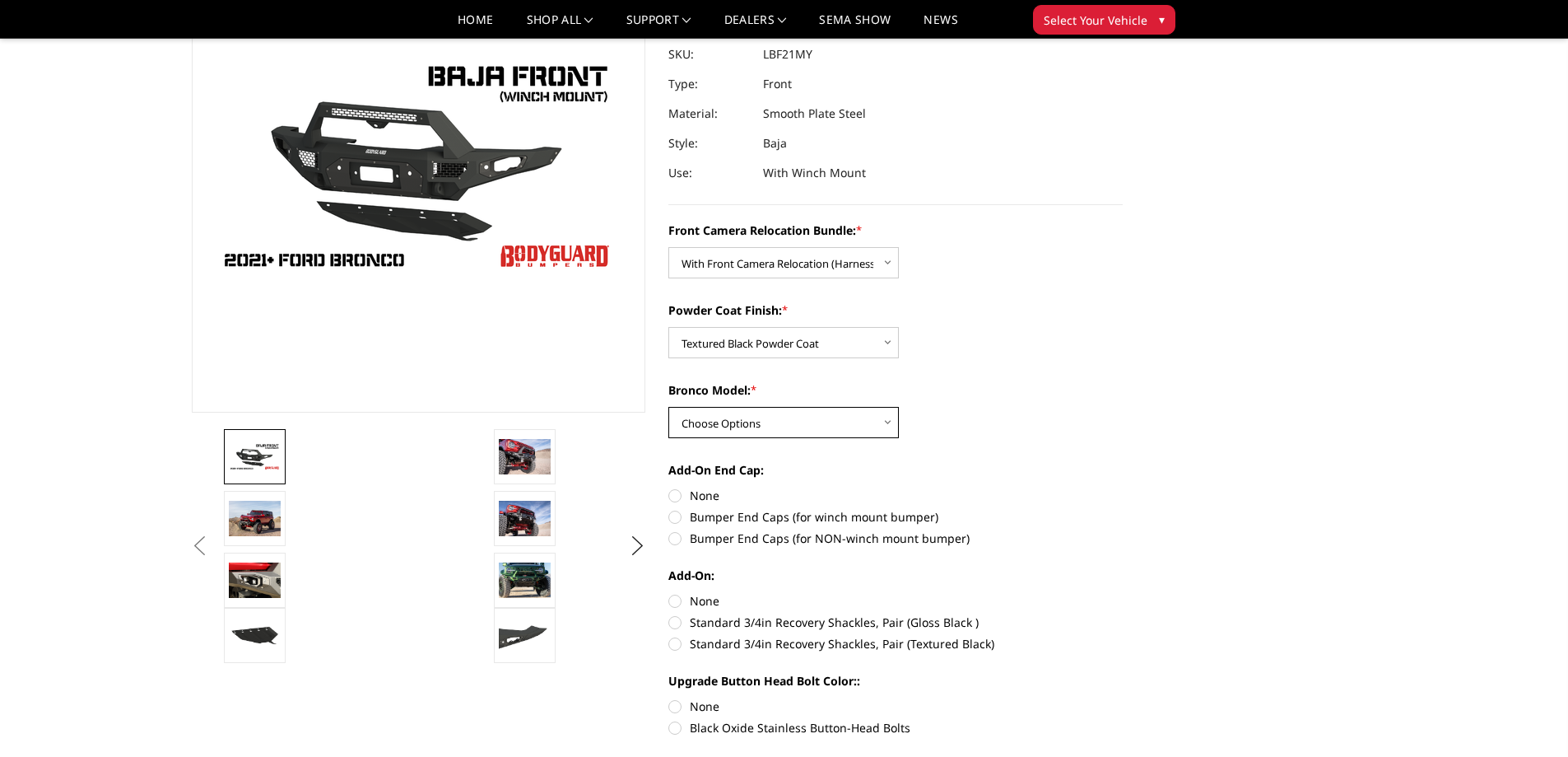
click at [883, 422] on select "Choose Options Raptor Base/Badlands/Wildtrak/etc." at bounding box center [784, 422] width 231 height 31
select select "4012"
click at [669, 407] on select "Choose Options Raptor Base/Badlands/Wildtrak/etc." at bounding box center [784, 422] width 231 height 31
click at [678, 518] on label "Bumper End Caps (for winch mount bumper)" at bounding box center [895, 516] width 455 height 17
click at [1123, 488] on input "Bumper End Caps (for winch mount bumper)" at bounding box center [1123, 487] width 1 height 1
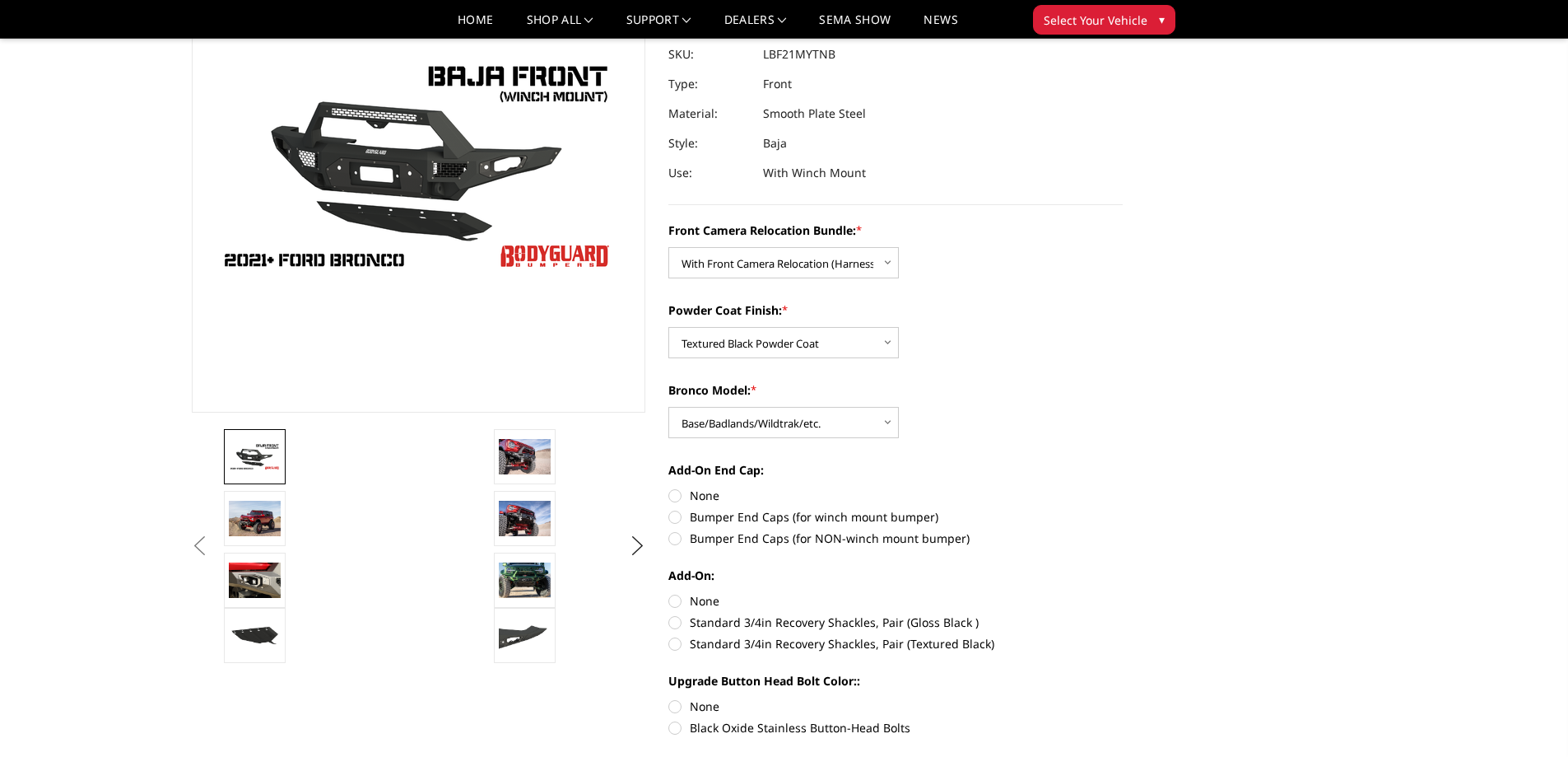
radio input "true"
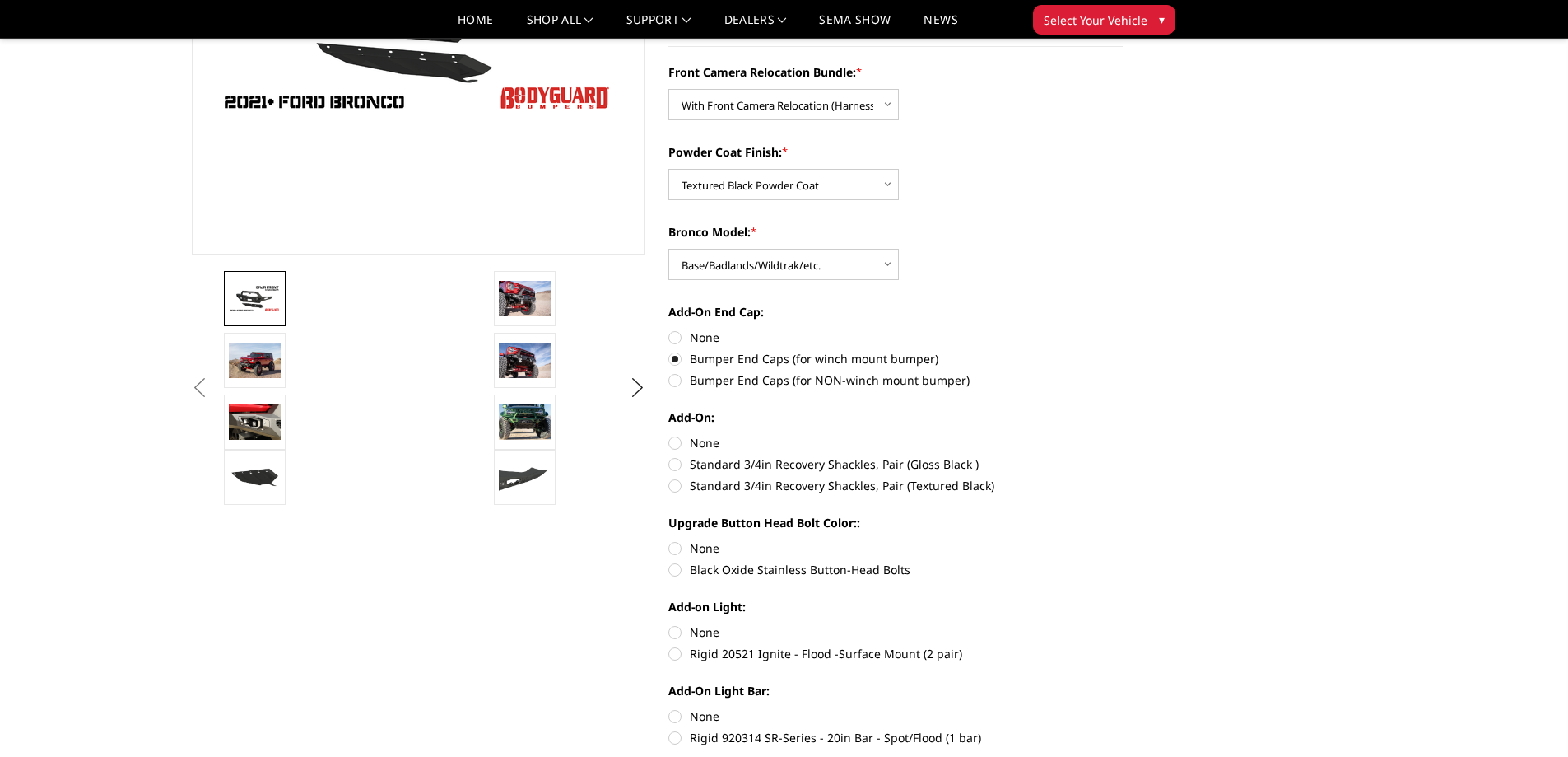
scroll to position [330, 0]
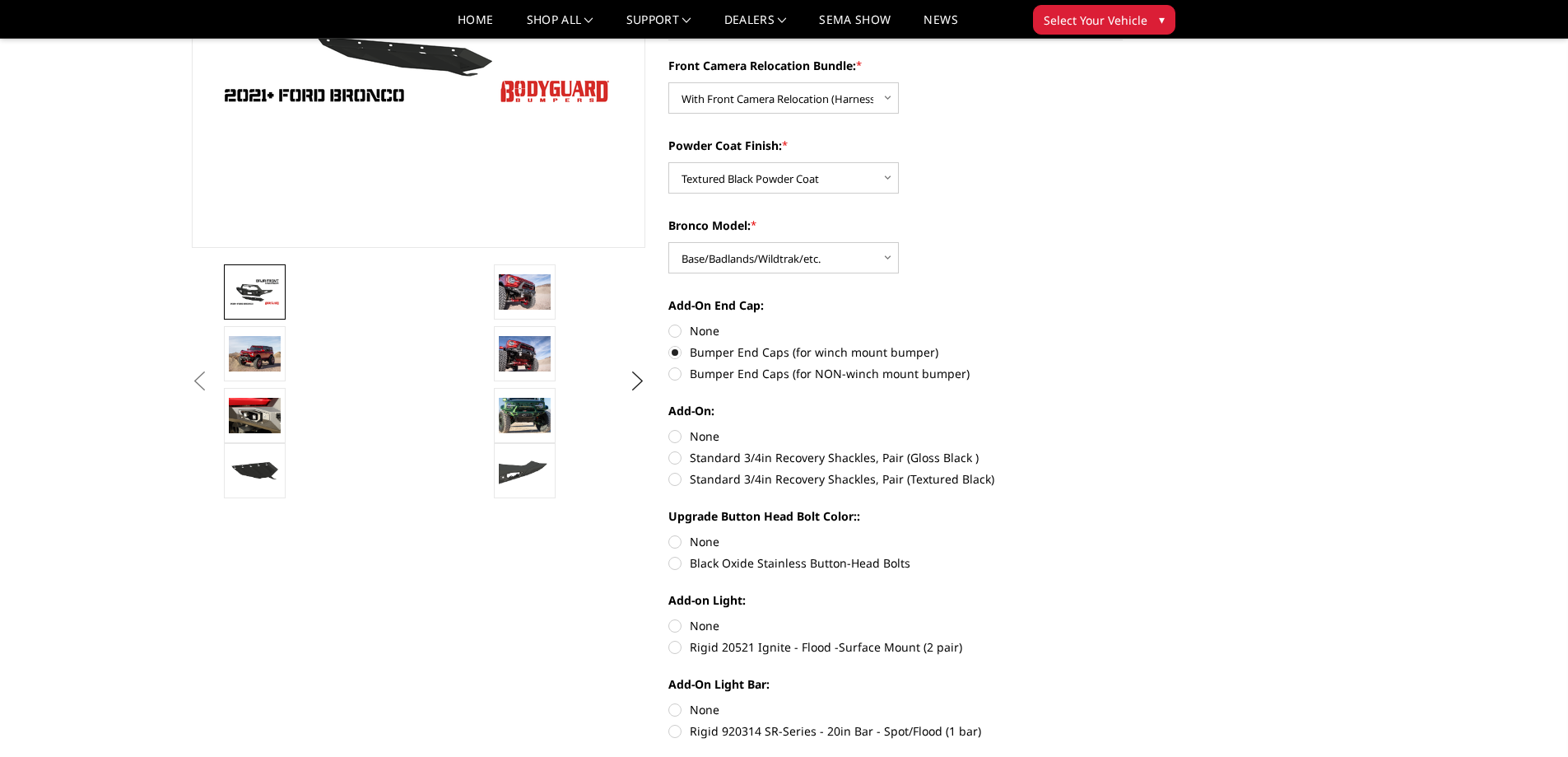
click at [675, 437] on label "None" at bounding box center [895, 436] width 455 height 17
click at [670, 428] on input "None" at bounding box center [669, 428] width 1 height 1
radio input "true"
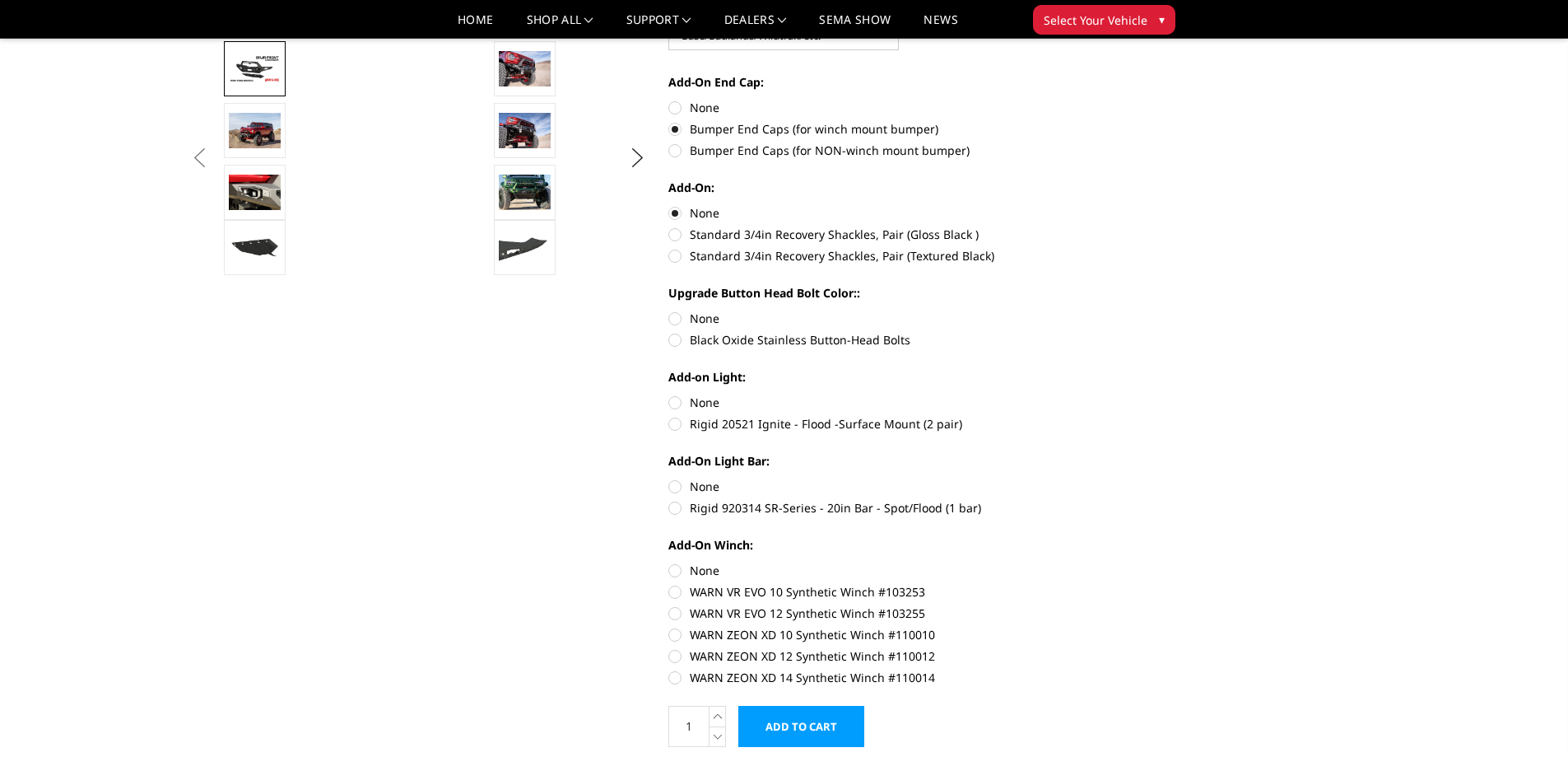
scroll to position [577, 0]
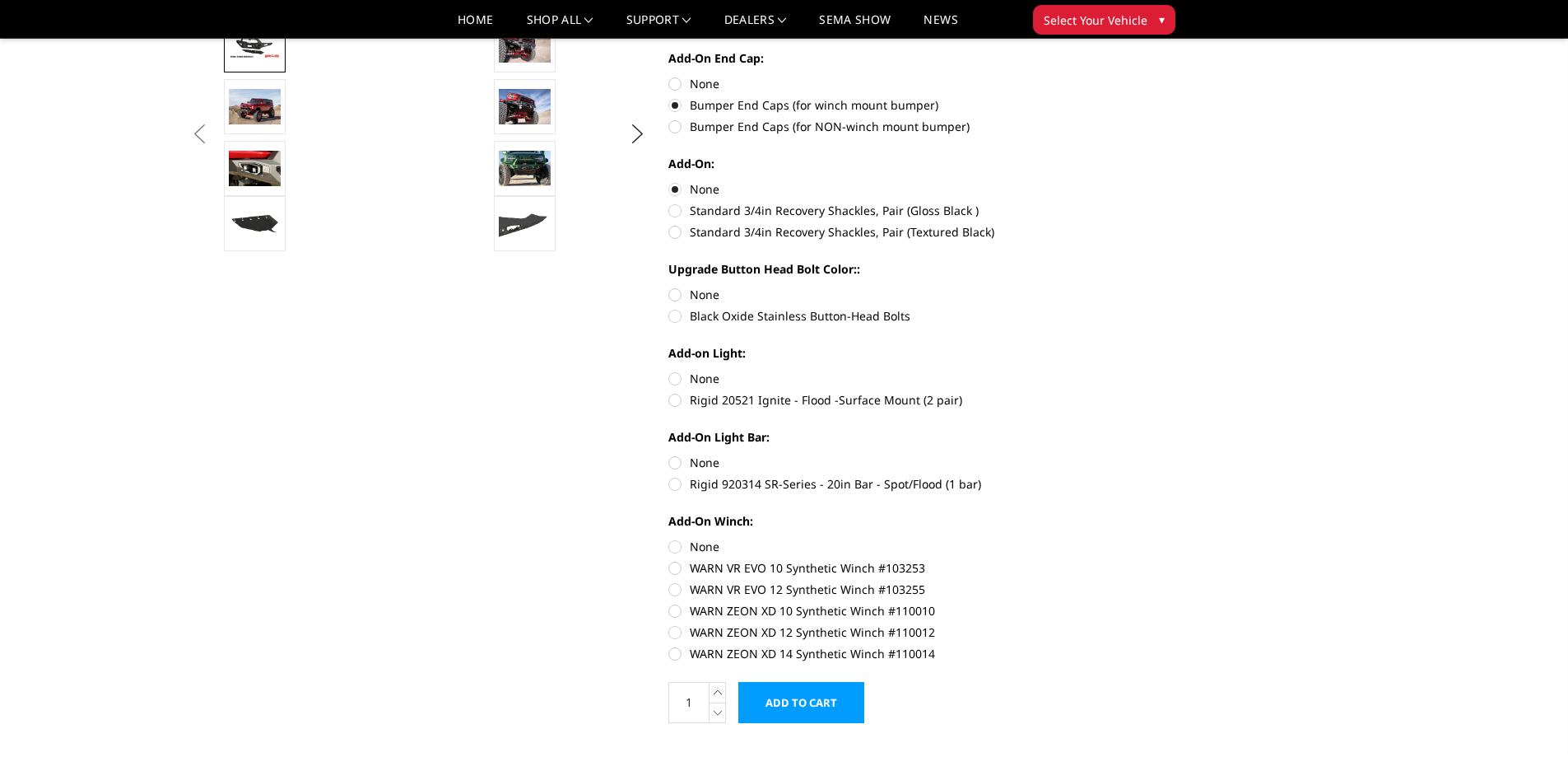
click at [679, 314] on label "Black Oxide Stainless Button-Head Bolts" at bounding box center [895, 315] width 455 height 17
click at [1123, 287] on input "Black Oxide Stainless Button-Head Bolts" at bounding box center [1123, 286] width 1 height 1
radio input "true"
click at [679, 484] on label "Rigid 920314 SR-Series - 20in Bar - Spot/Flood (1 bar)" at bounding box center [895, 483] width 455 height 17
click at [1123, 455] on input "Rigid 920314 SR-Series - 20in Bar - Spot/Flood (1 bar)" at bounding box center [1123, 454] width 1 height 1
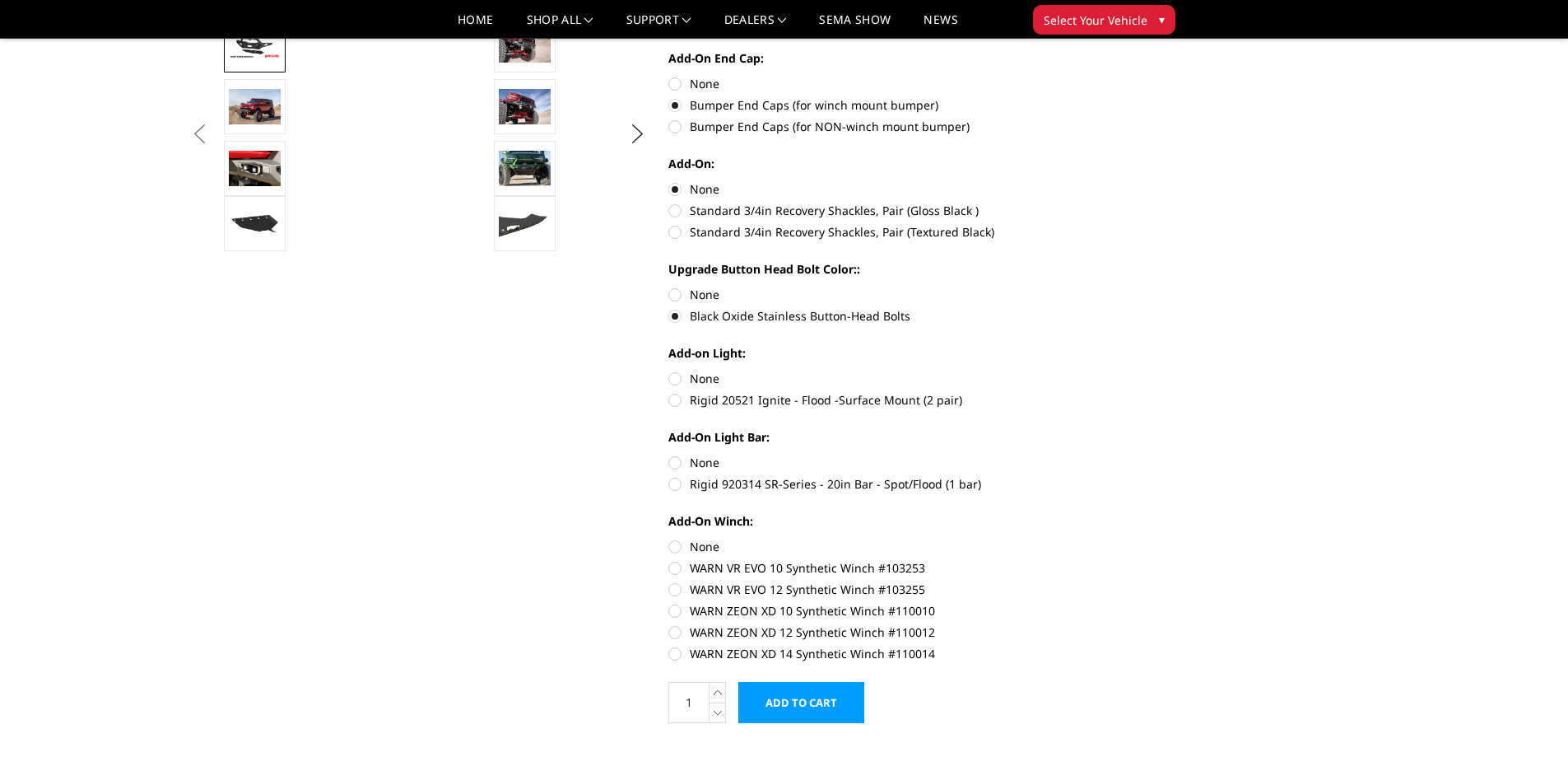
radio input "true"
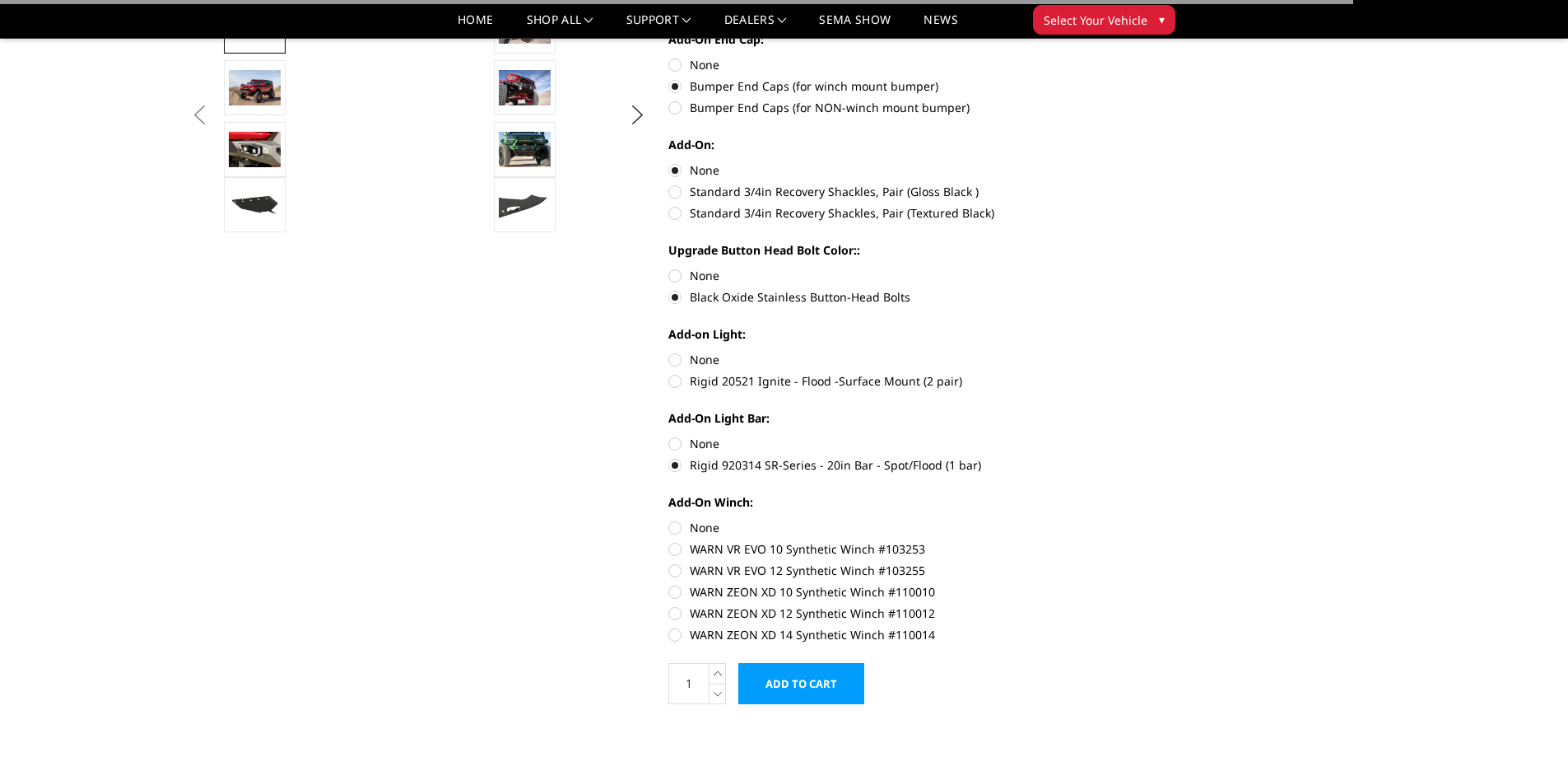
scroll to position [741, 0]
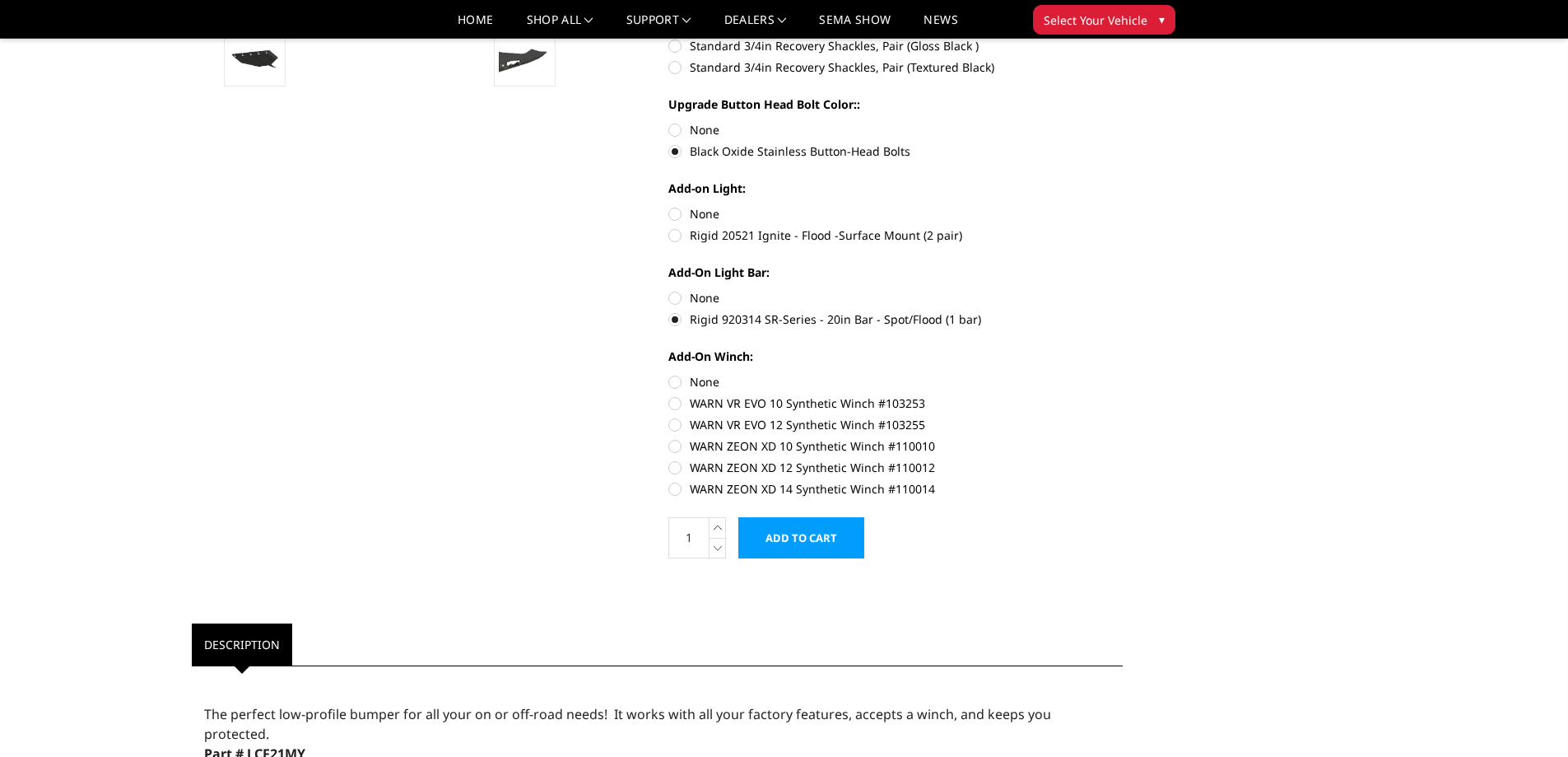
click at [676, 447] on label "WARN ZEON XD 10 Synthetic Winch #110010" at bounding box center [895, 445] width 455 height 17
click at [1123, 417] on input "WARN ZEON XD 10 Synthetic Winch #110010" at bounding box center [1123, 416] width 1 height 1
radio input "true"
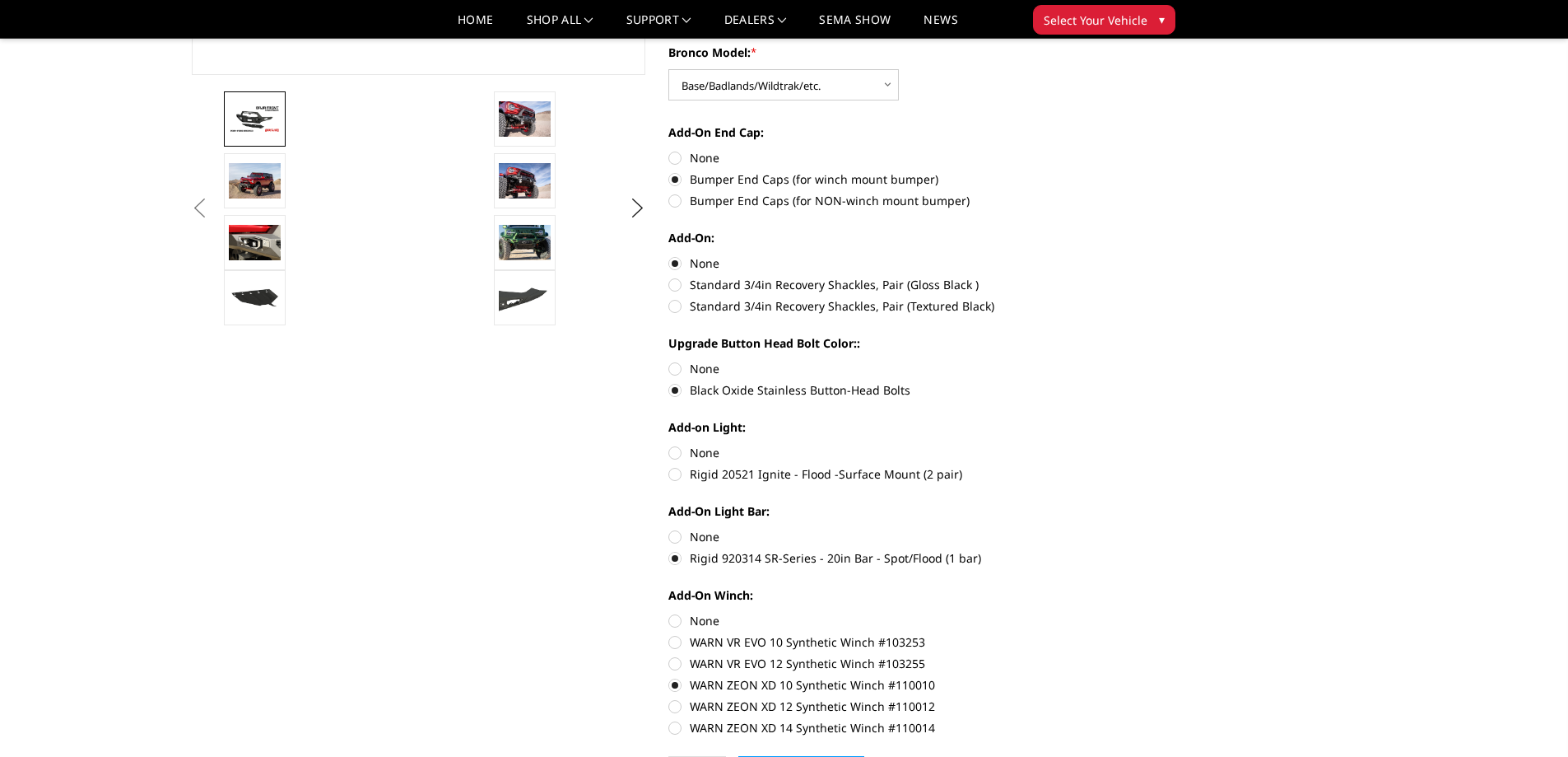
scroll to position [488, 0]
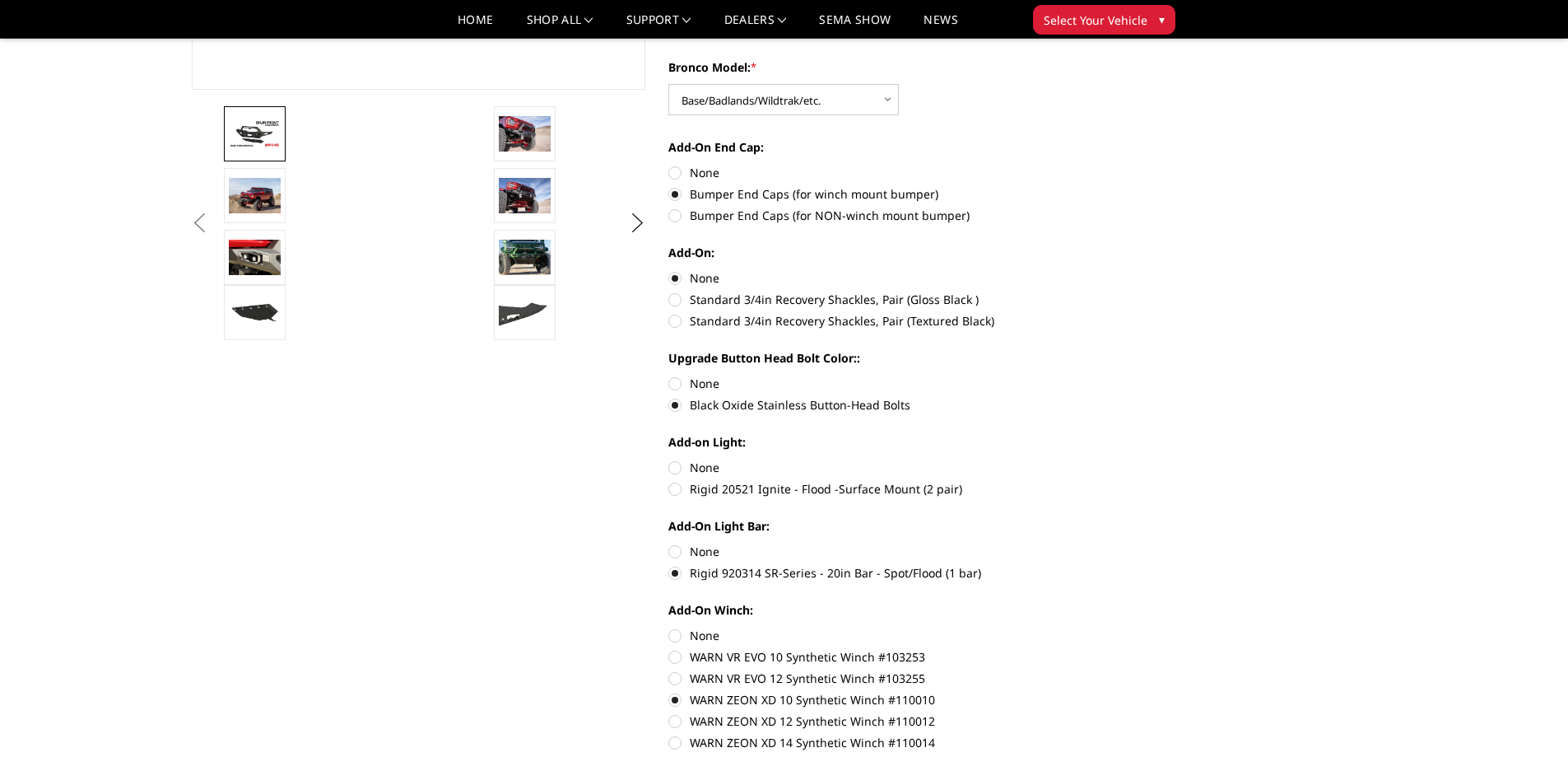
click at [672, 465] on label "None" at bounding box center [895, 467] width 455 height 17
click at [670, 460] on input "None" at bounding box center [669, 459] width 1 height 1
radio input "true"
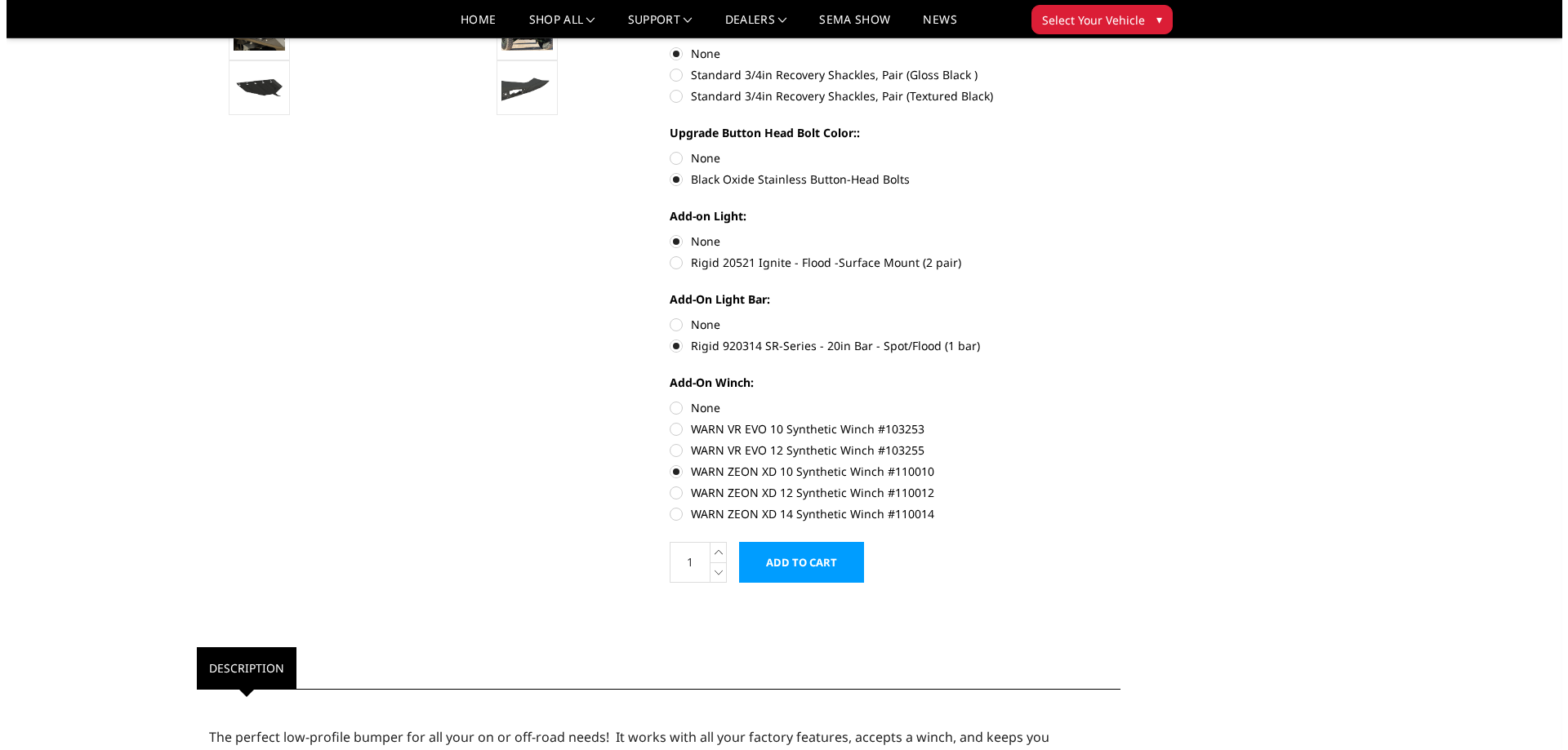
scroll to position [728, 0]
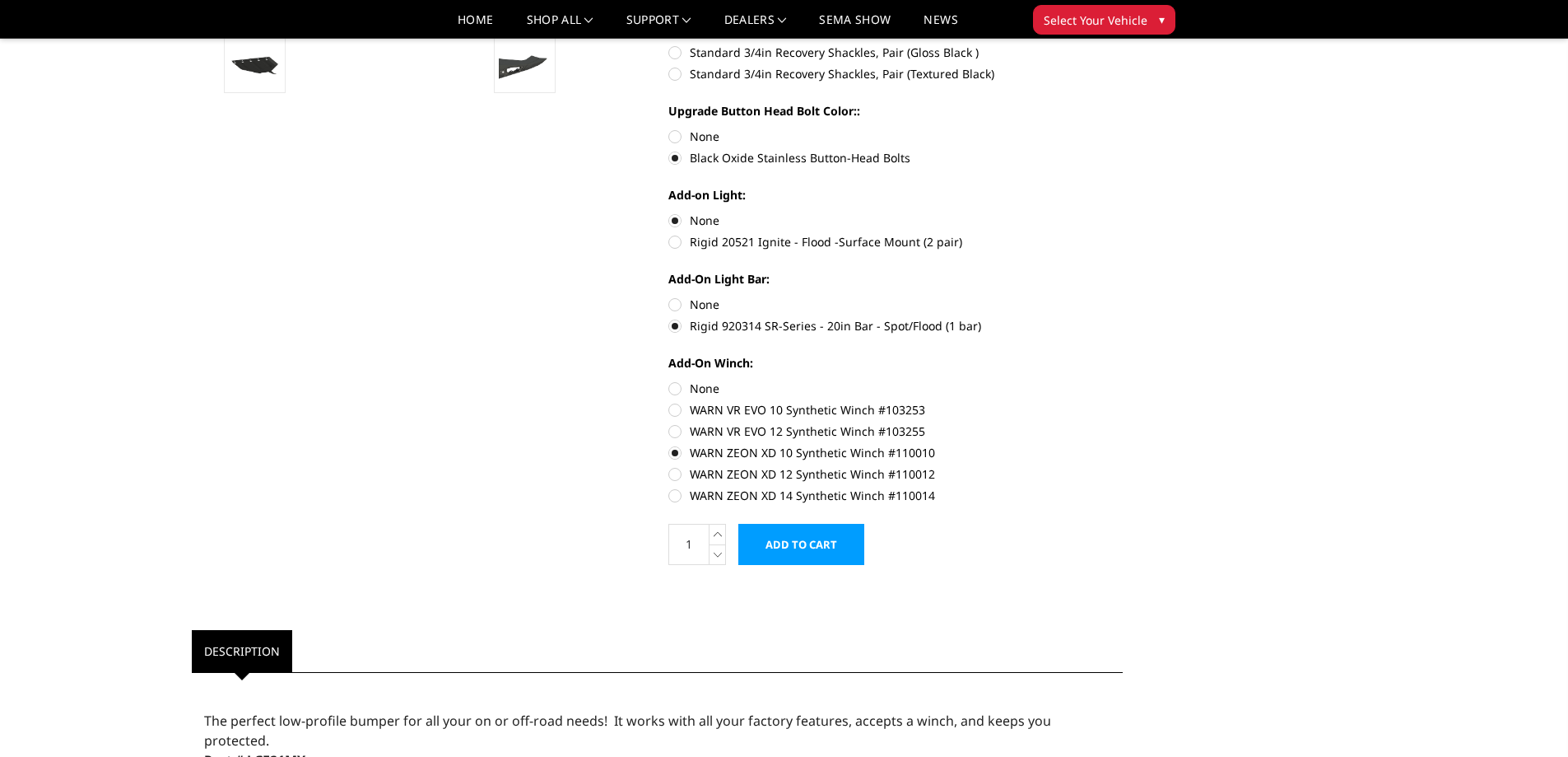
click at [810, 540] on input "Add to Cart" at bounding box center [801, 544] width 126 height 41
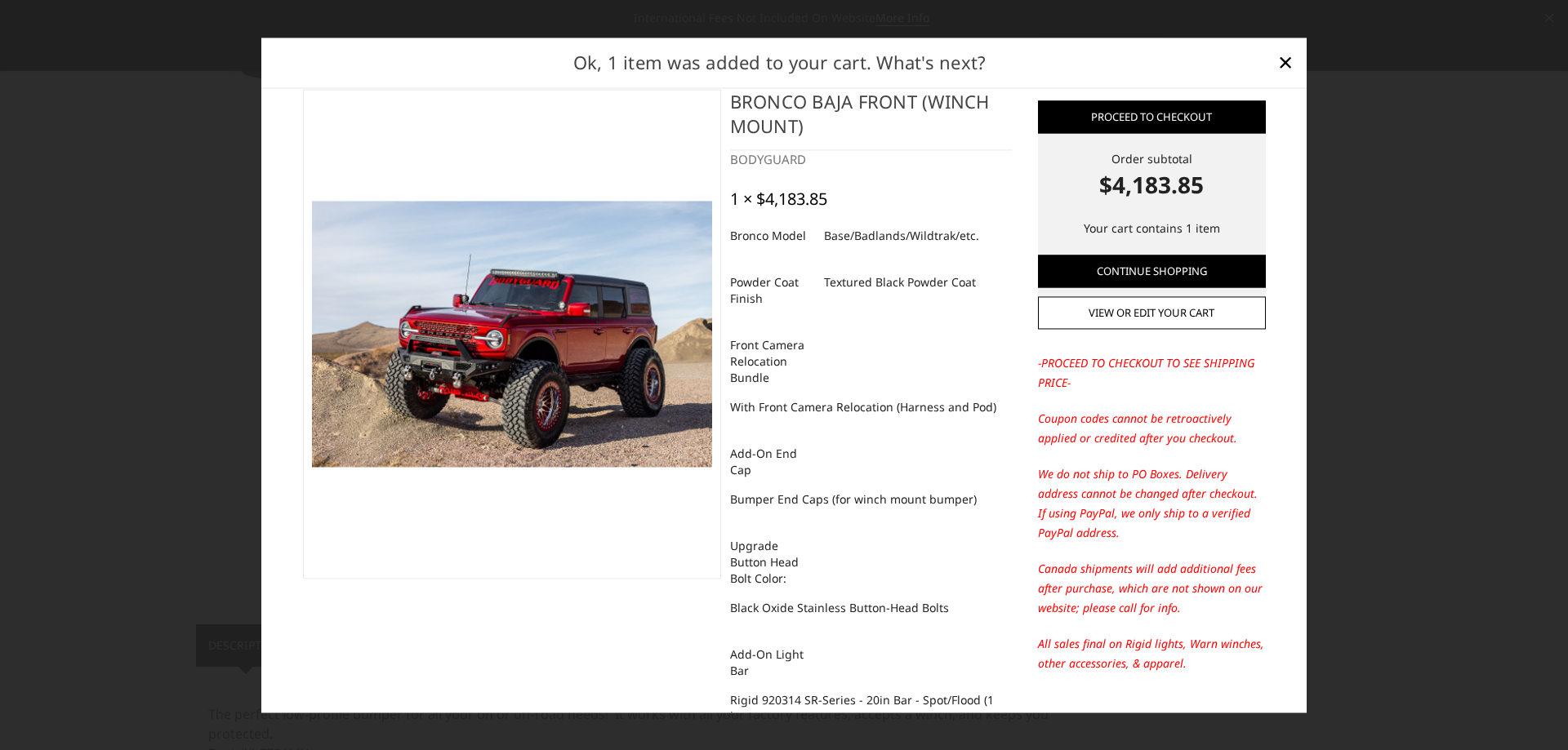
scroll to position [5, 0]
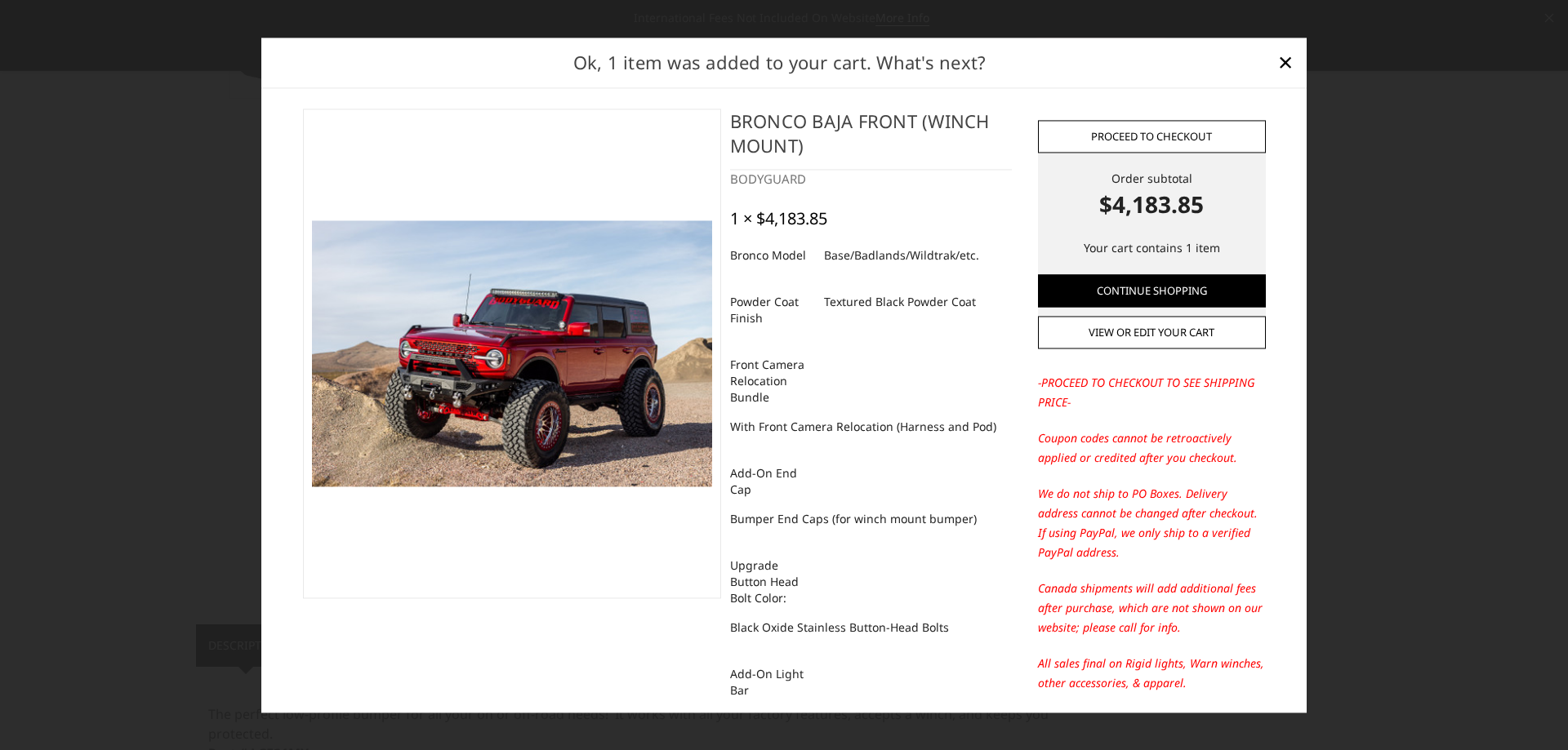
click at [1170, 132] on link "Proceed to checkout" at bounding box center [1152, 136] width 228 height 33
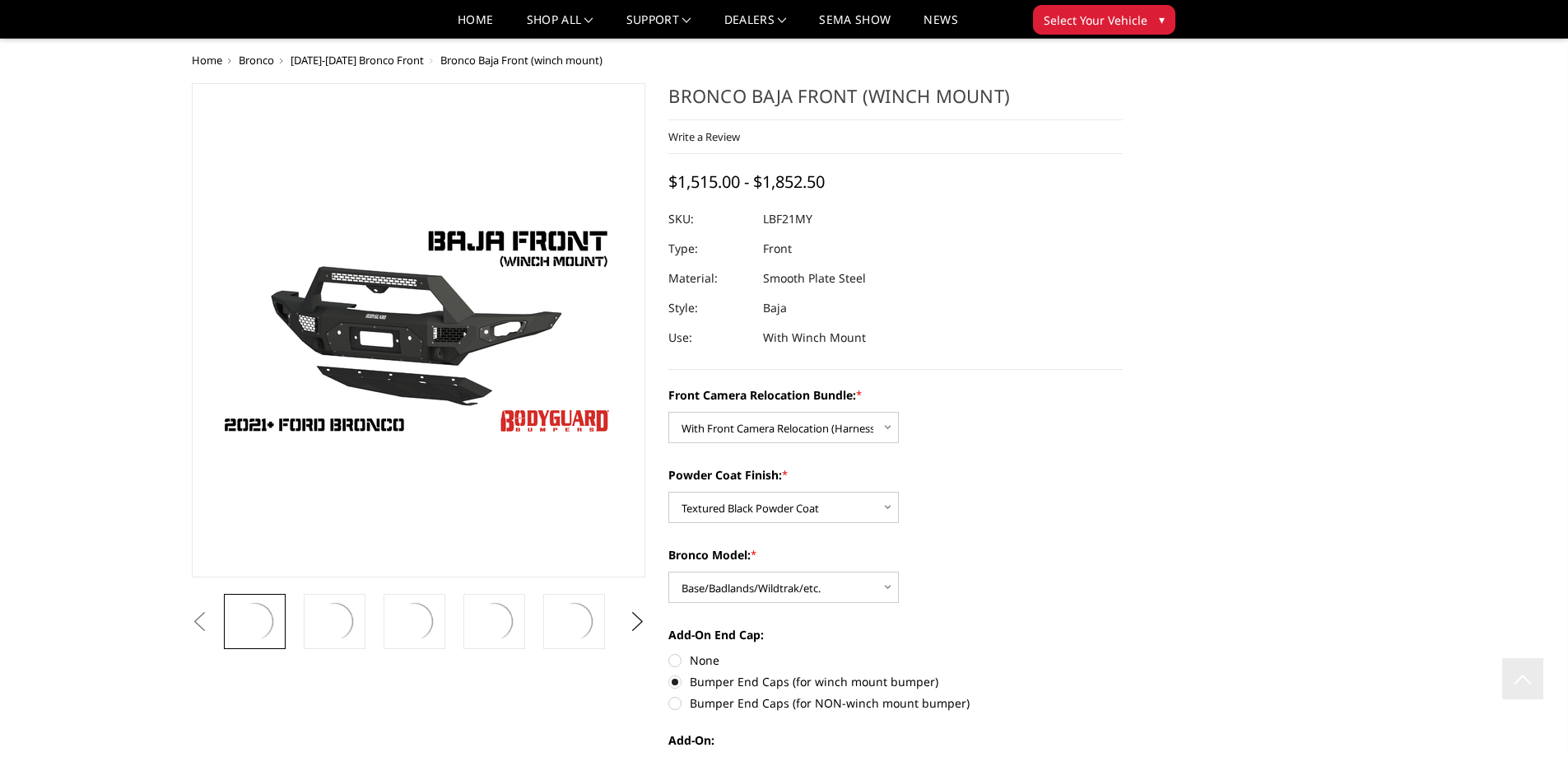
select select "4016"
select select "4015"
select select "4012"
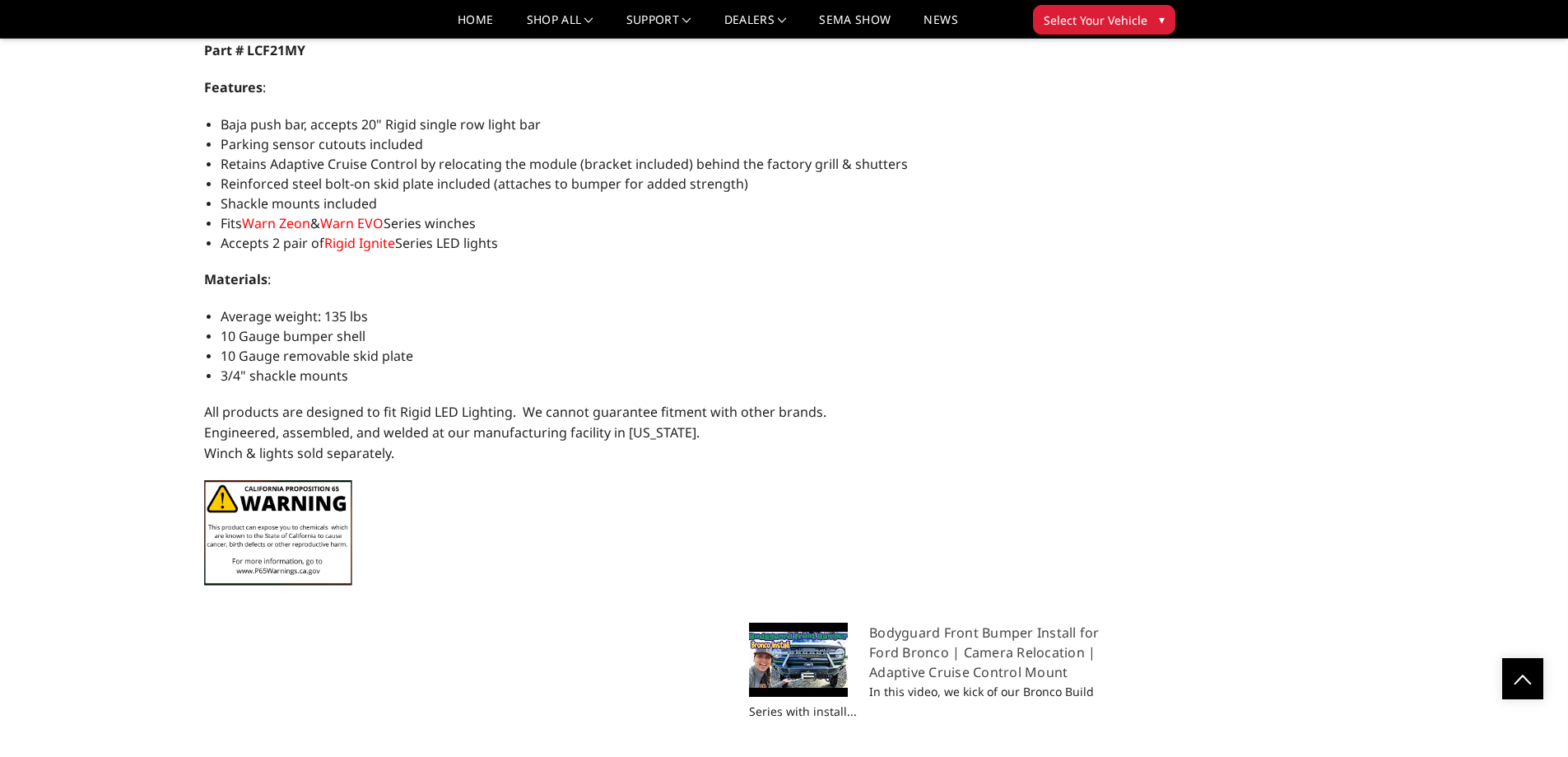
scroll to position [735, 0]
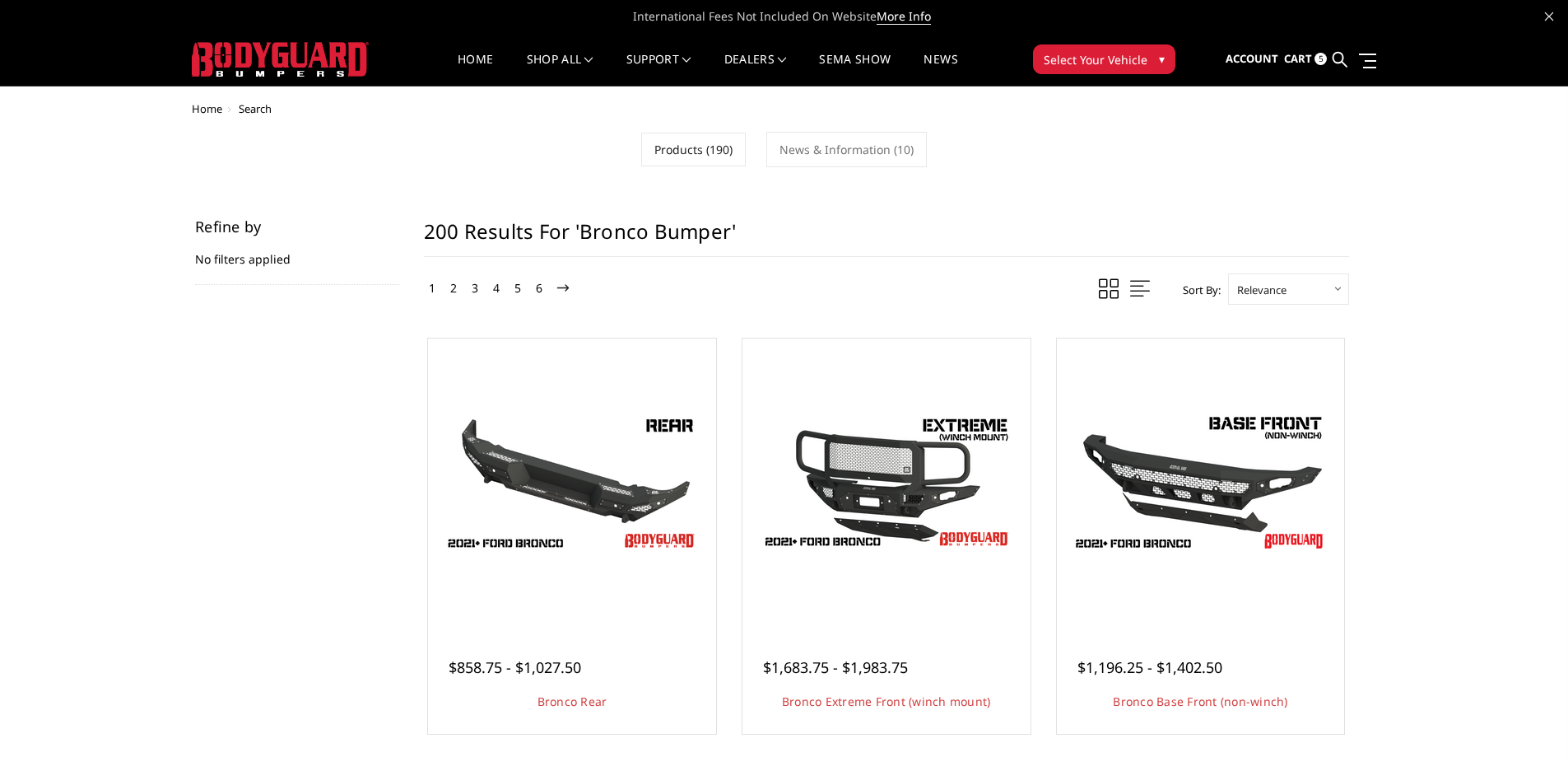
click at [1319, 56] on span "5" at bounding box center [1321, 59] width 12 height 12
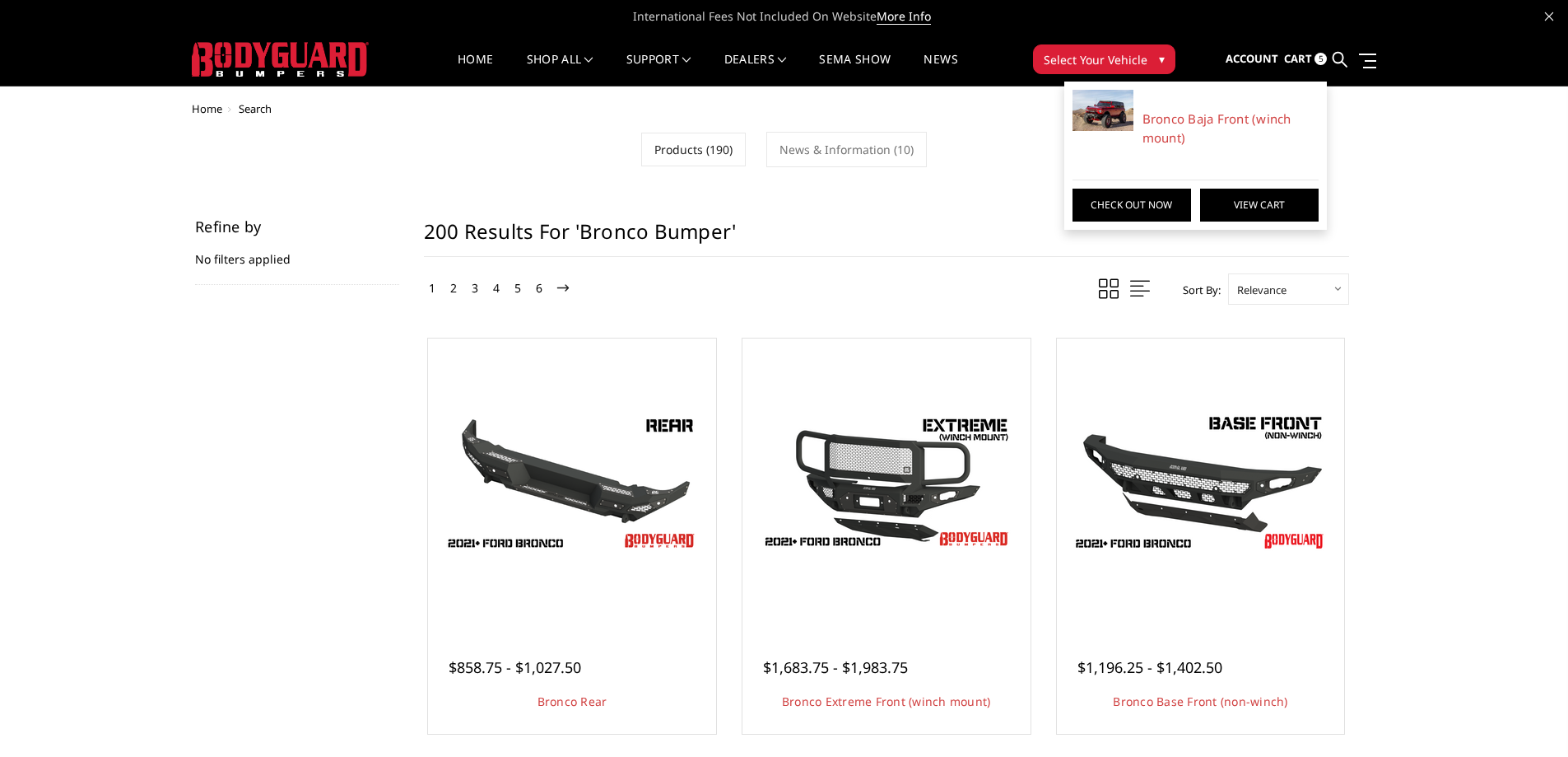
click at [1235, 206] on link "View Cart" at bounding box center [1259, 205] width 119 height 33
